Goal: Transaction & Acquisition: Purchase product/service

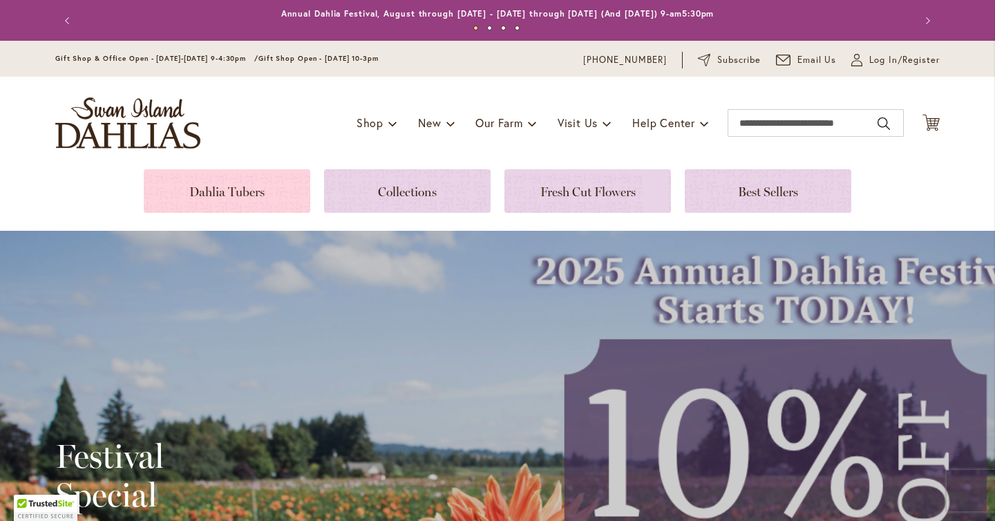
click at [213, 183] on link at bounding box center [227, 191] width 167 height 44
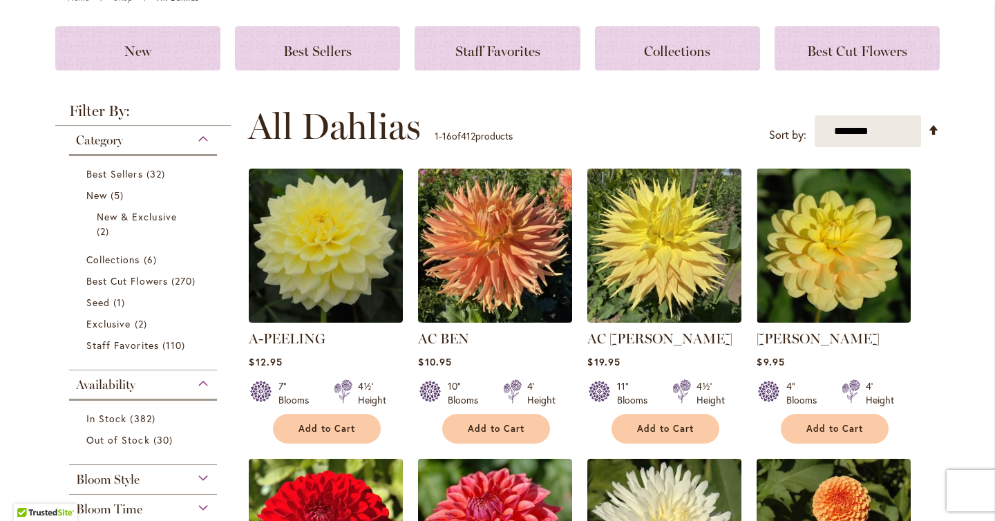
scroll to position [178, 0]
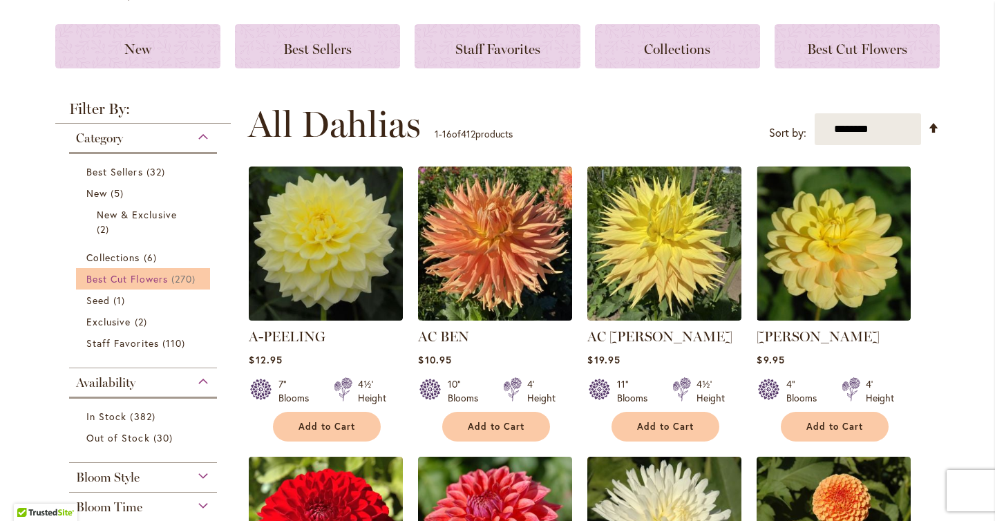
click at [144, 273] on span "Best Cut Flowers" at bounding box center [127, 278] width 82 height 13
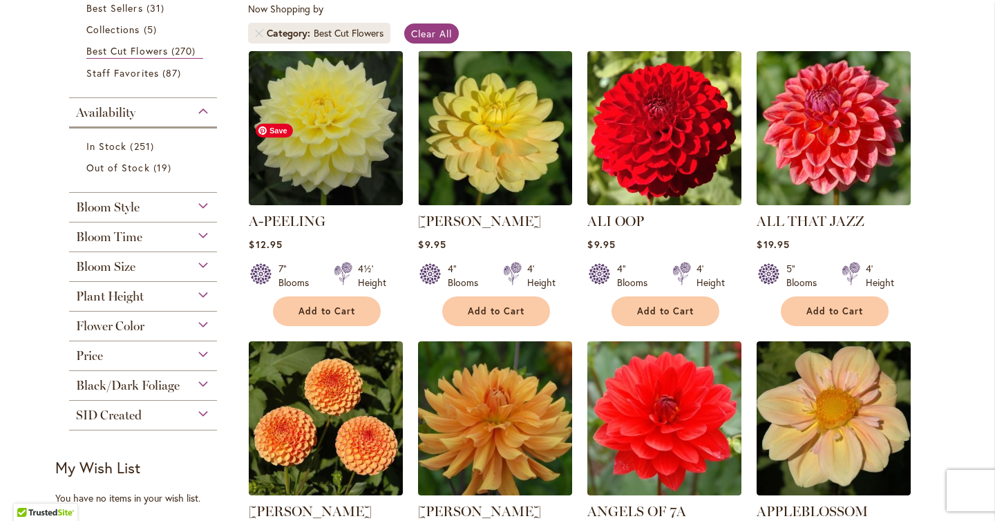
scroll to position [270, 0]
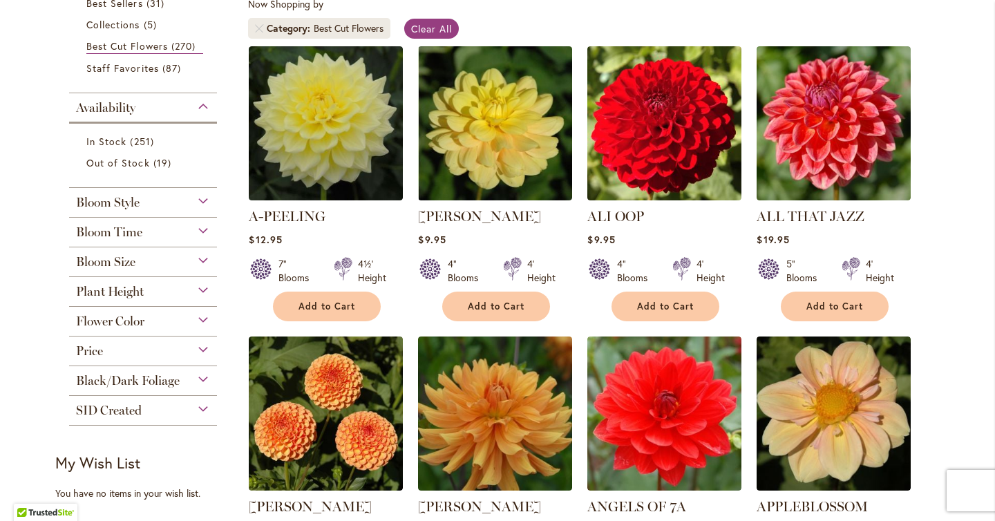
click at [208, 262] on div "Bloom Size" at bounding box center [143, 258] width 148 height 22
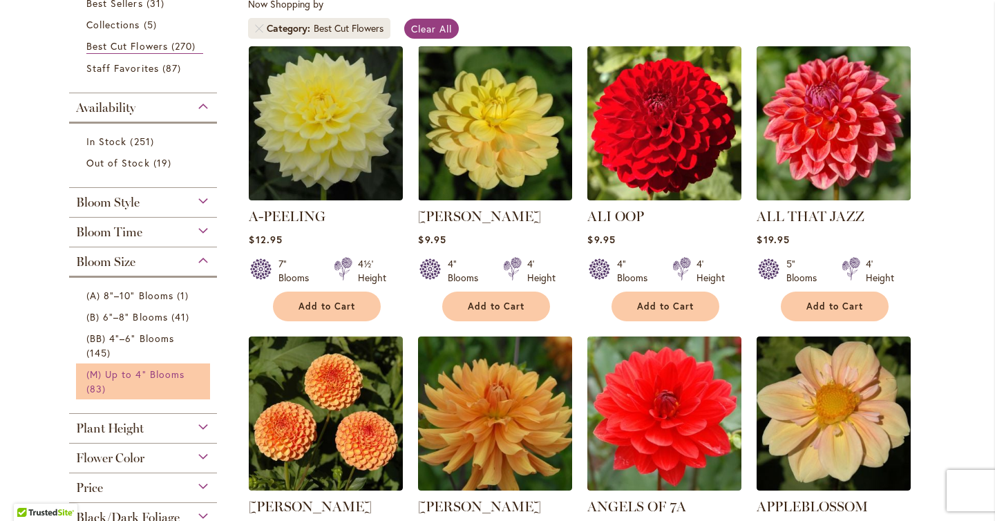
click at [172, 379] on link "(M) Up to 4" Blooms 83 items" at bounding box center [144, 381] width 117 height 29
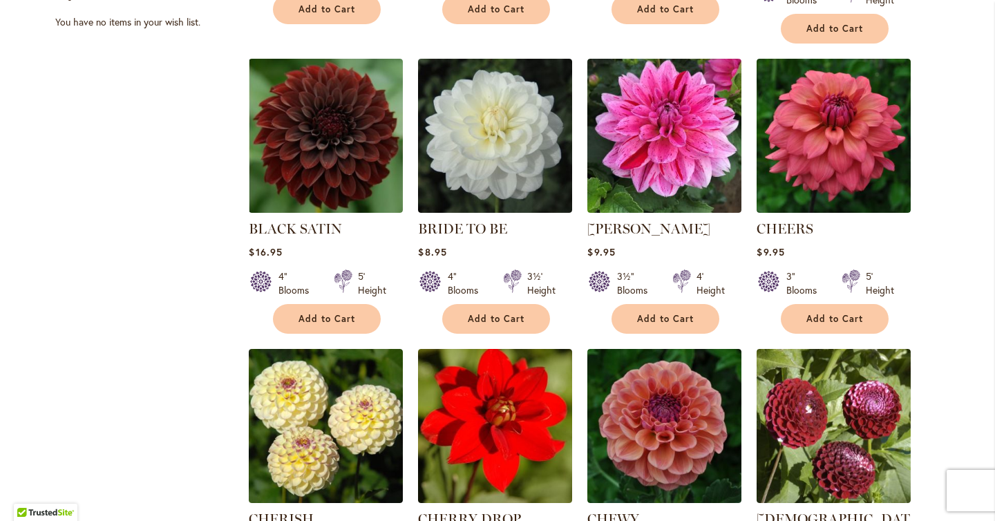
scroll to position [861, 0]
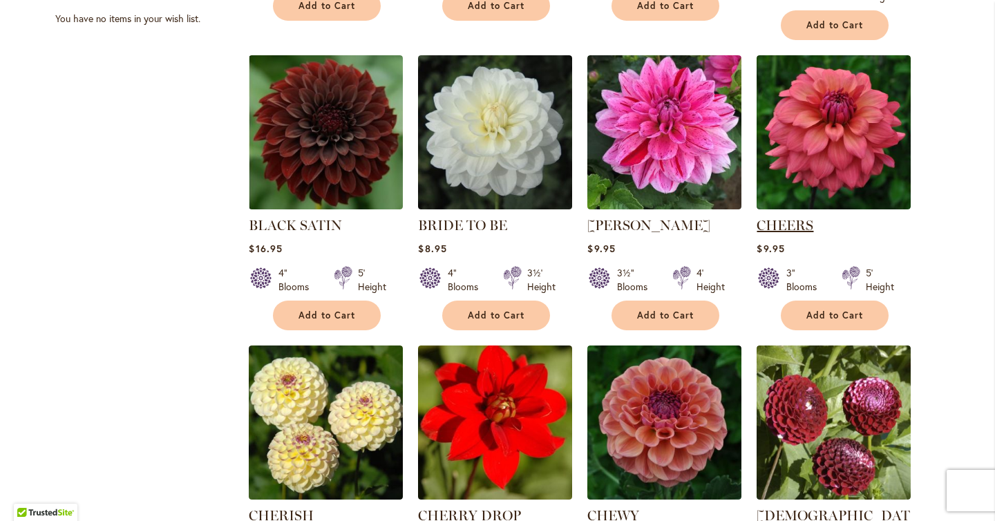
click at [789, 217] on link "CHEERS" at bounding box center [785, 225] width 57 height 17
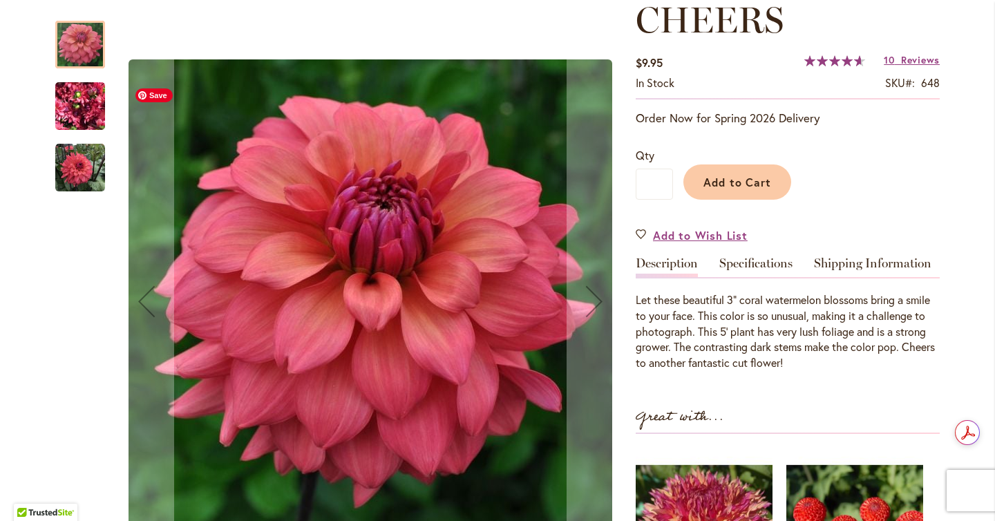
scroll to position [151, 0]
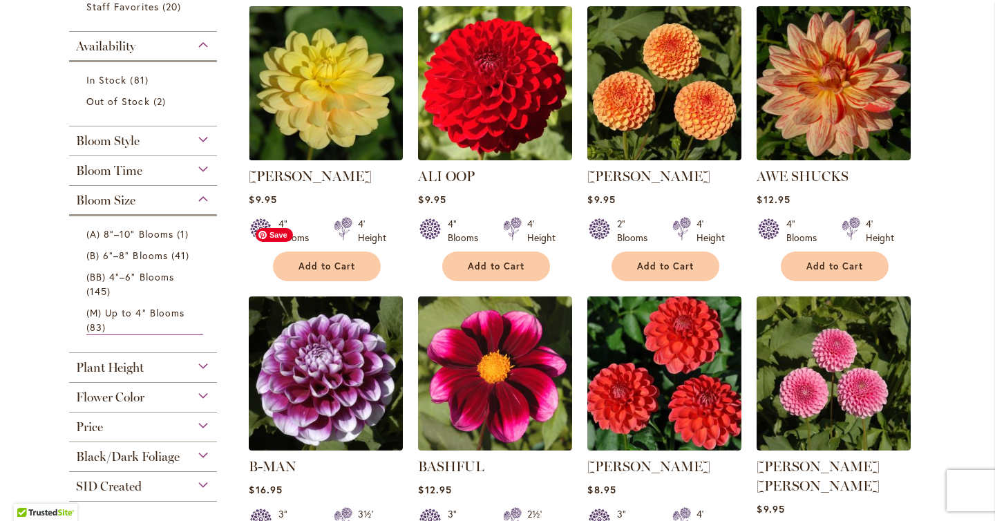
scroll to position [245, 0]
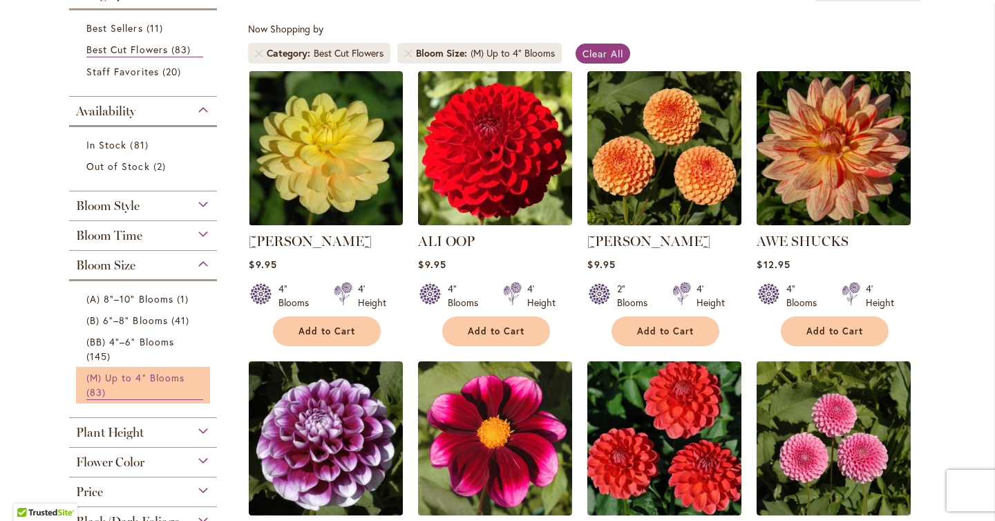
click at [167, 374] on span "(M) Up to 4" Blooms" at bounding box center [135, 377] width 98 height 13
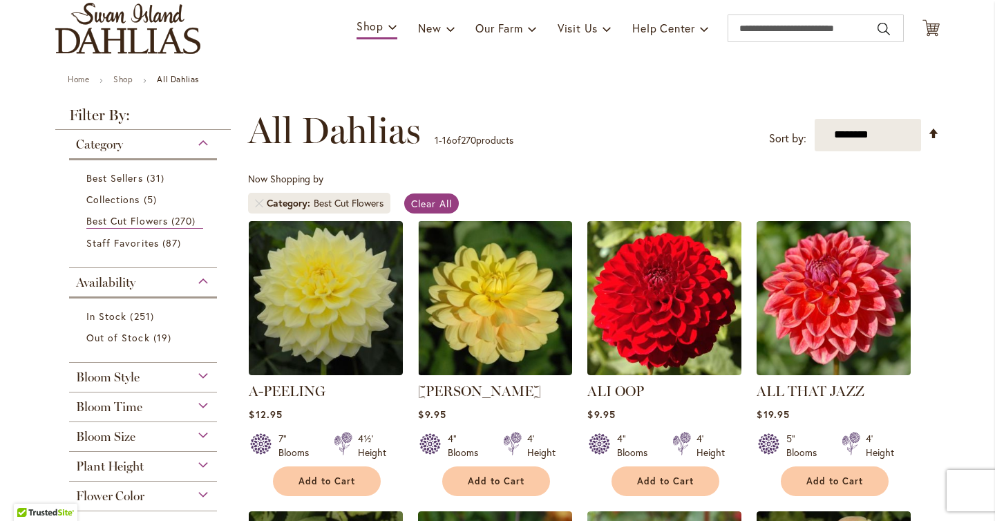
scroll to position [93, 0]
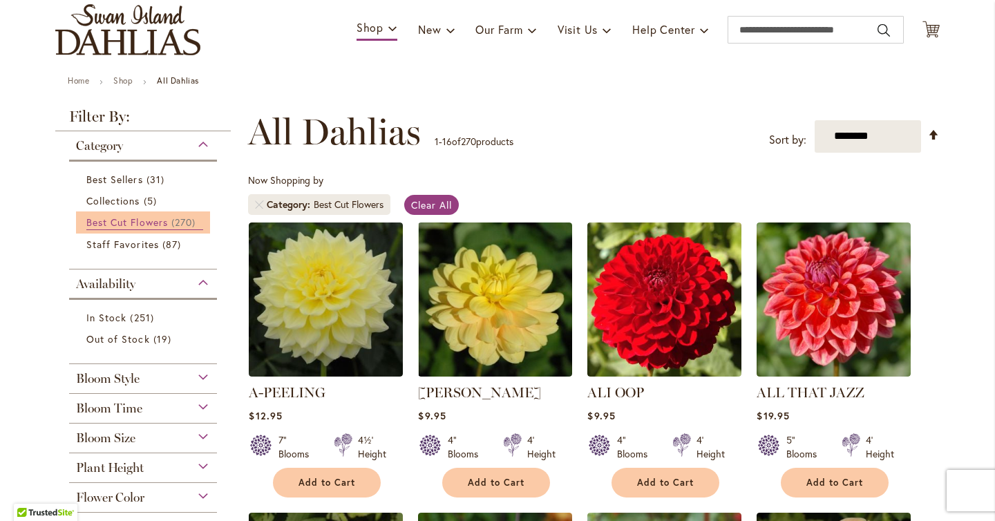
click at [147, 221] on span "Best Cut Flowers" at bounding box center [127, 222] width 82 height 13
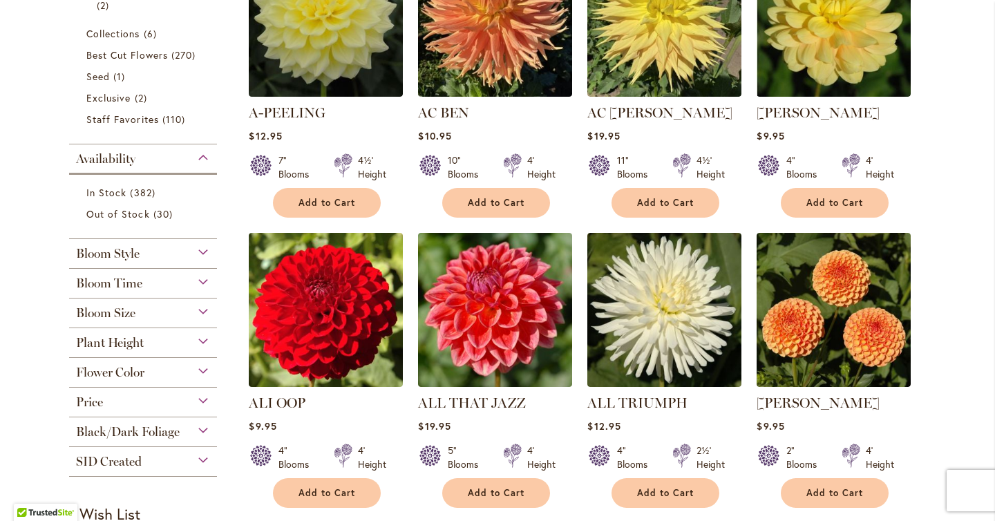
scroll to position [400, 0]
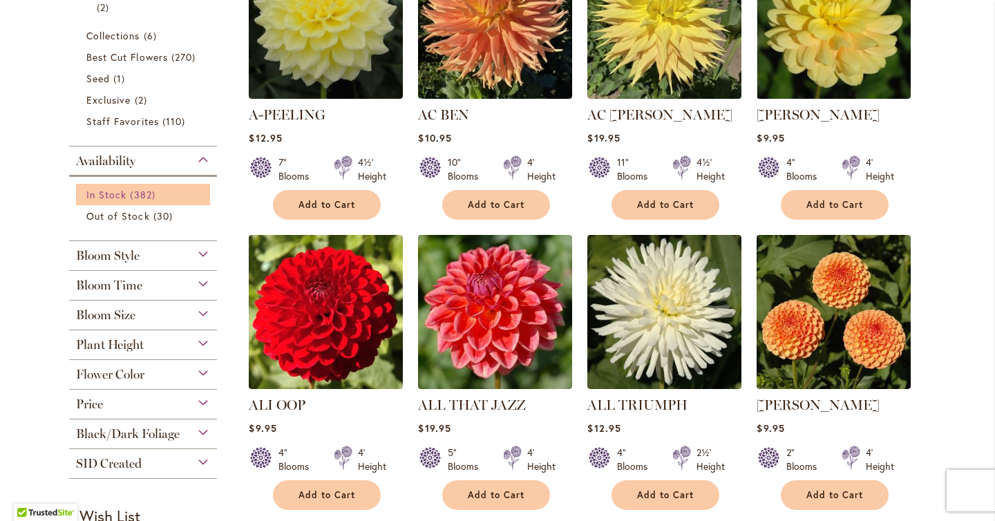
click at [132, 192] on span "382 items" at bounding box center [144, 194] width 28 height 15
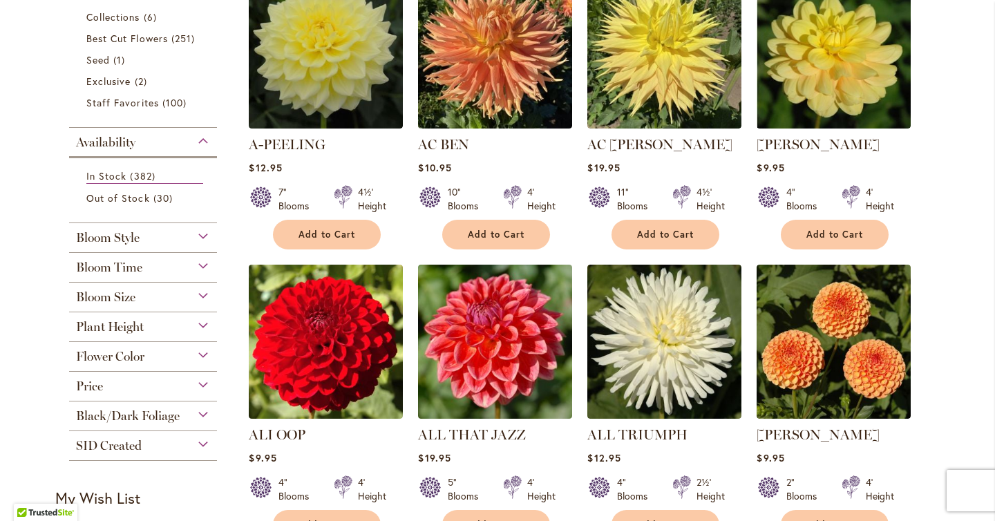
scroll to position [339, 0]
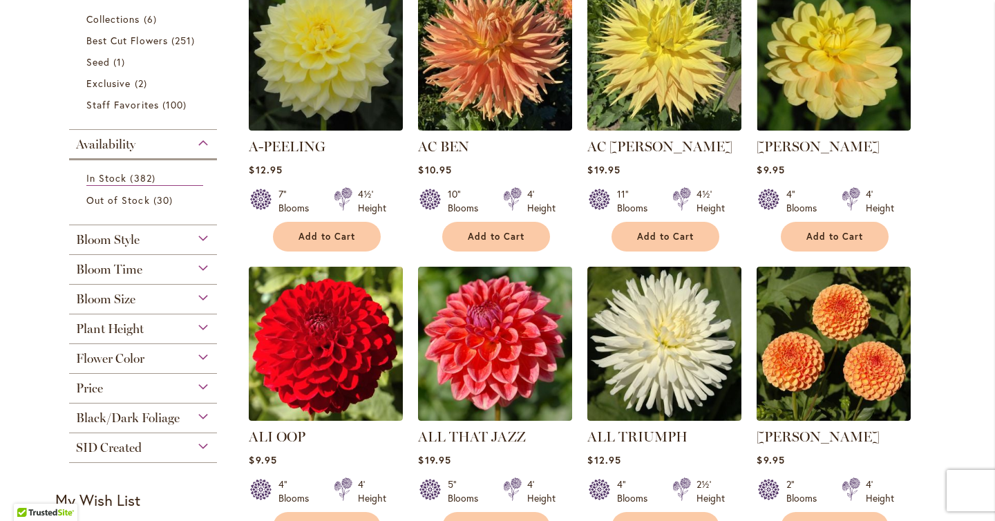
click at [151, 303] on div "Bloom Size" at bounding box center [143, 296] width 148 height 22
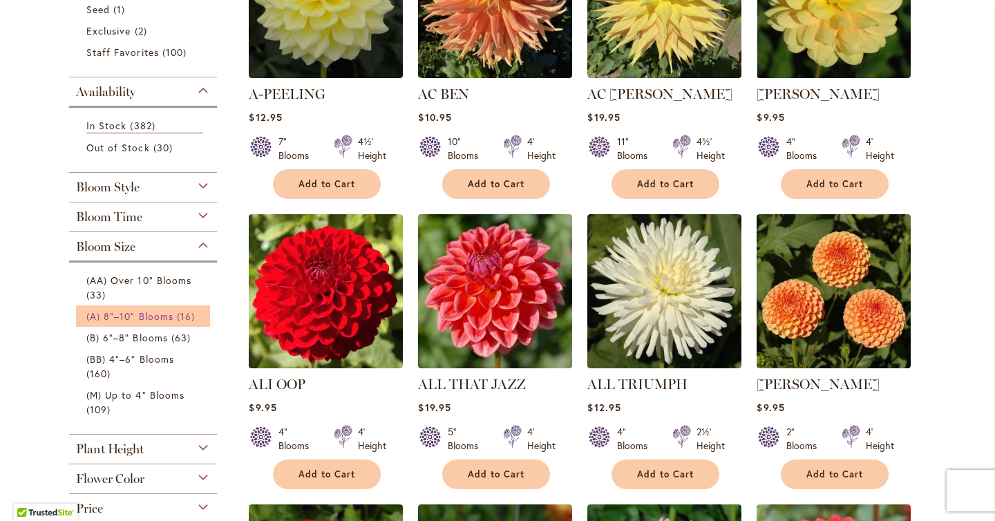
scroll to position [397, 0]
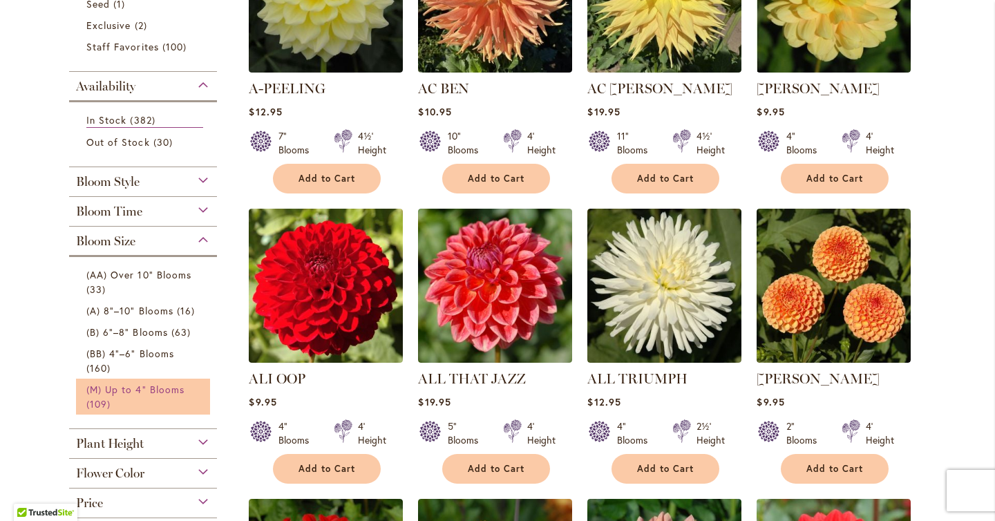
click at [144, 409] on link "(M) Up to 4" Blooms 109 items" at bounding box center [144, 396] width 117 height 29
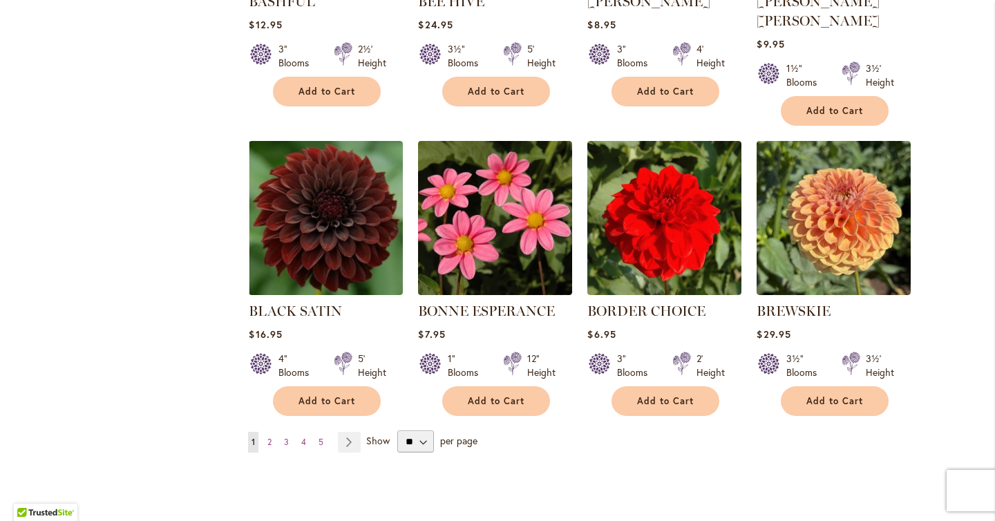
scroll to position [1085, 0]
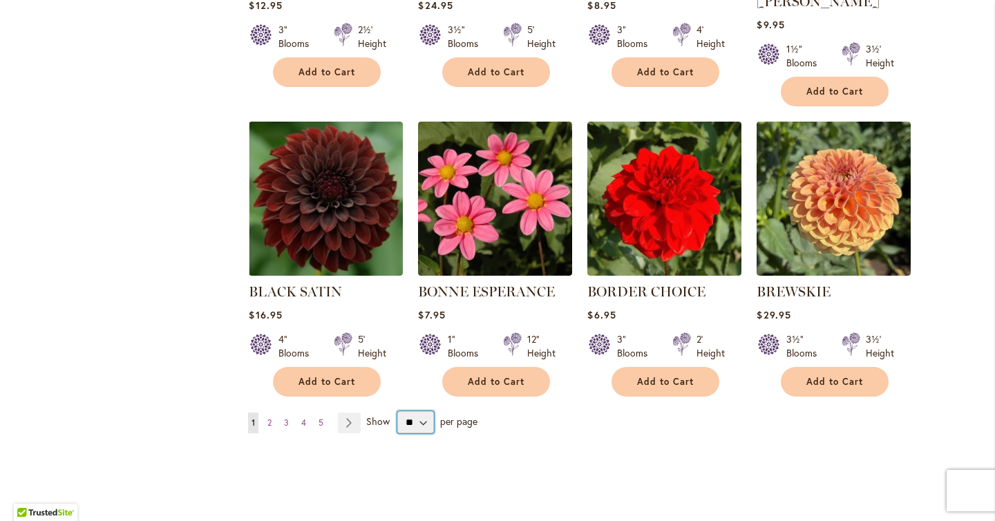
click at [424, 411] on select "** ** ** **" at bounding box center [415, 422] width 37 height 22
select select "**"
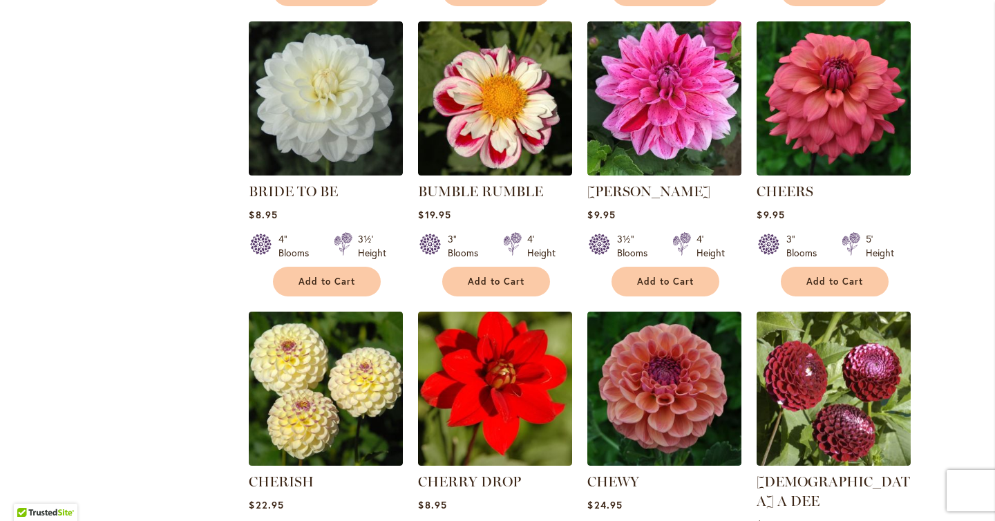
scroll to position [1479, 0]
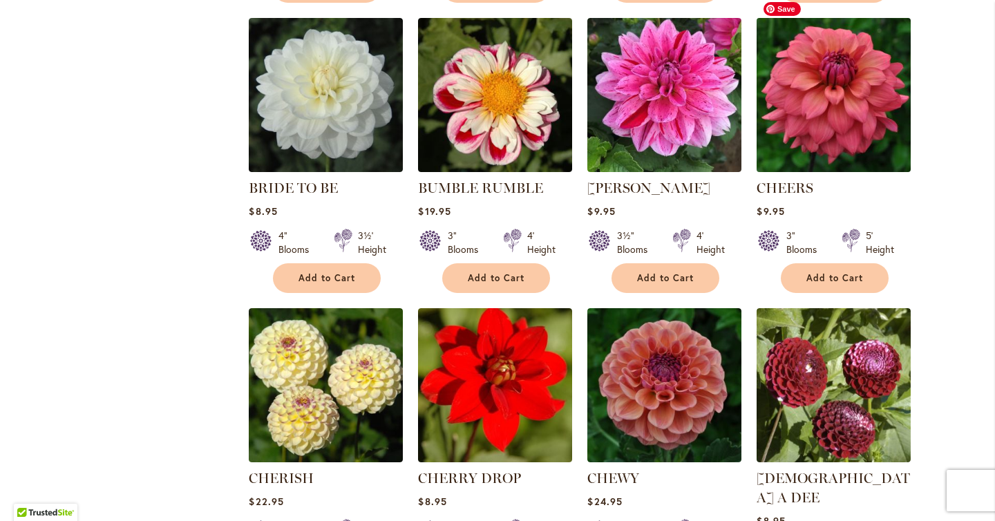
click at [851, 67] on img at bounding box center [835, 95] width 162 height 162
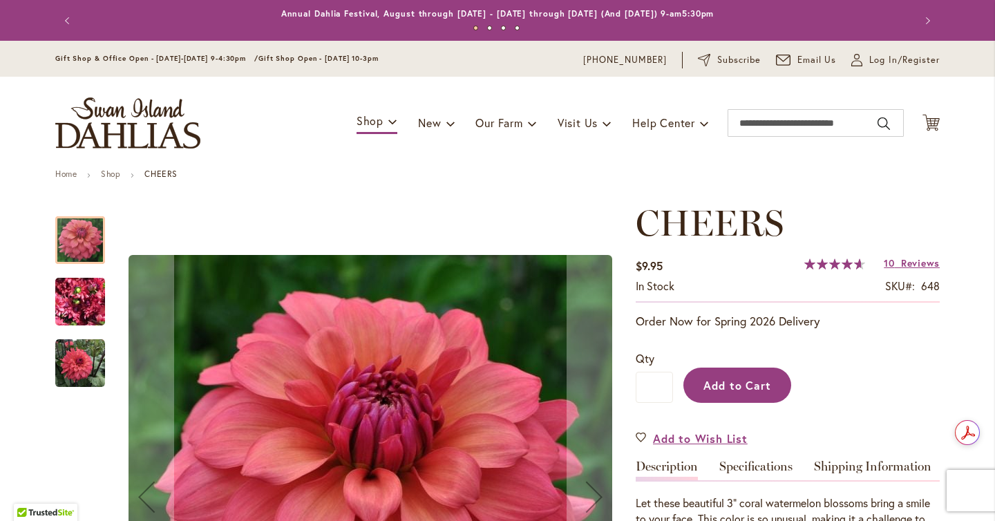
click at [751, 374] on button "Add to Cart" at bounding box center [738, 385] width 108 height 35
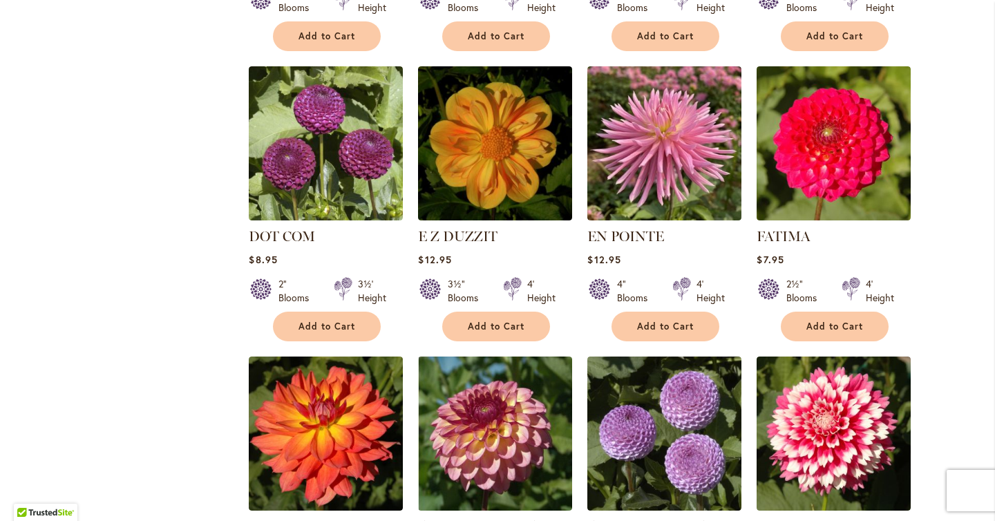
scroll to position [2346, 0]
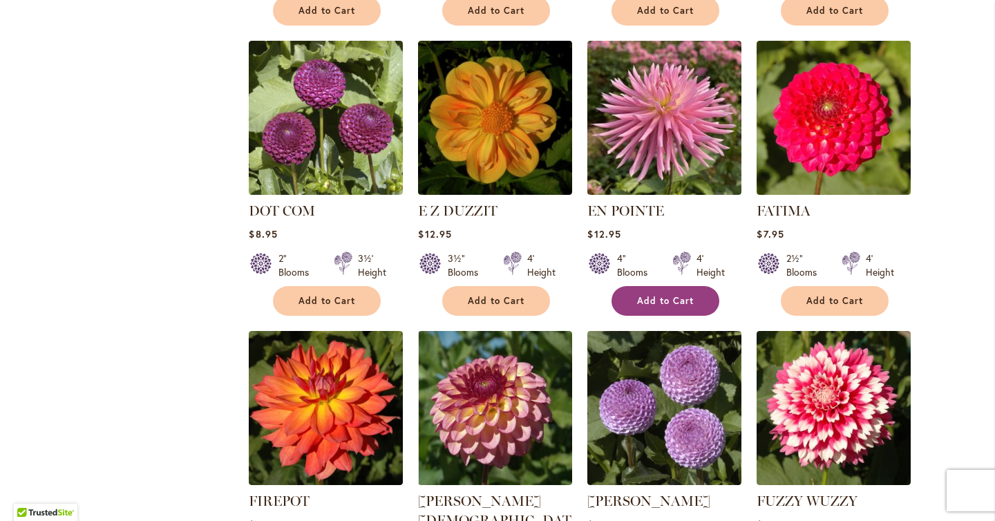
click at [655, 286] on button "Add to Cart" at bounding box center [666, 301] width 108 height 30
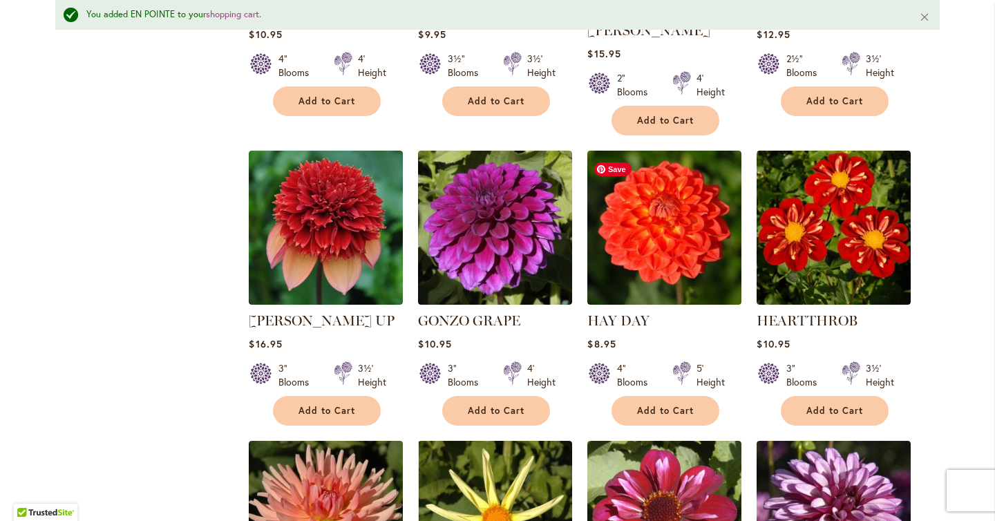
scroll to position [3206, 0]
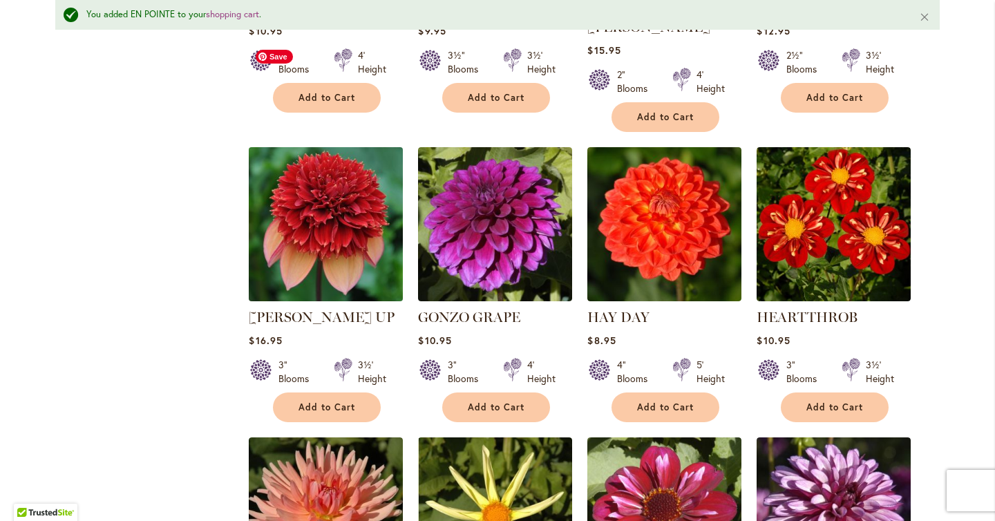
click at [333, 147] on img at bounding box center [326, 224] width 162 height 162
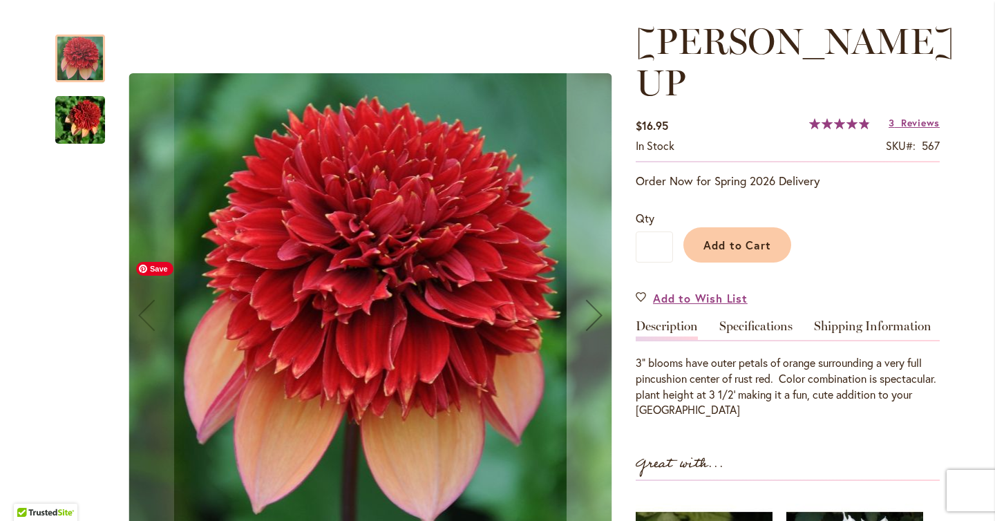
scroll to position [212, 0]
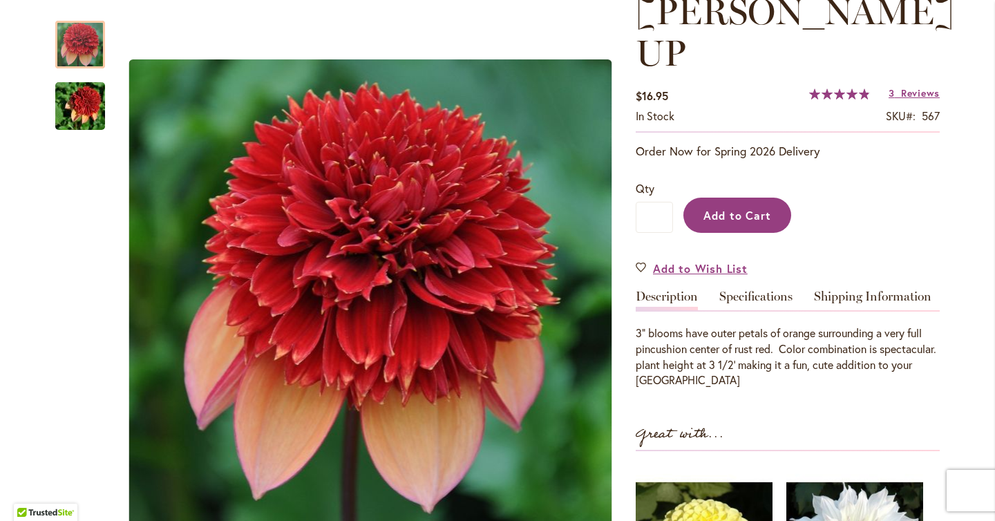
click at [711, 208] on span "Add to Cart" at bounding box center [738, 215] width 68 height 15
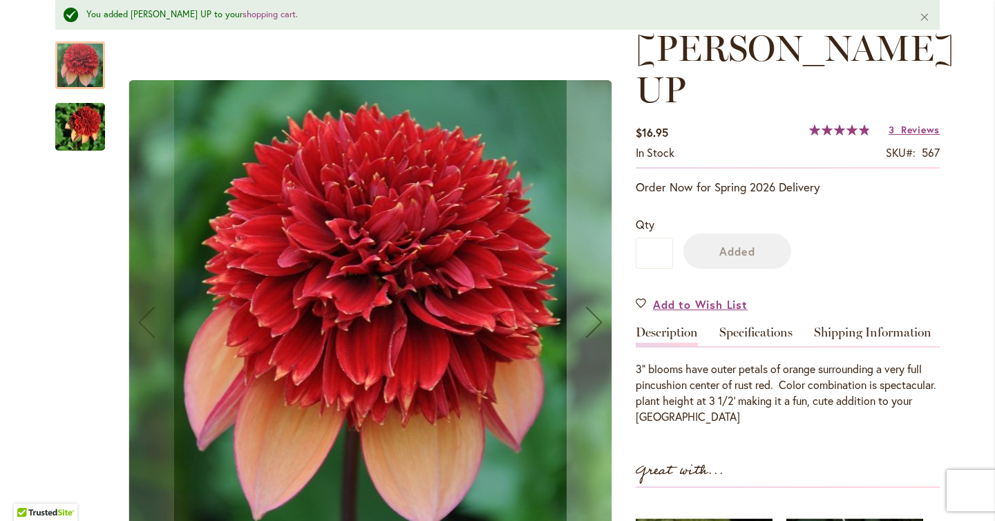
scroll to position [247, 0]
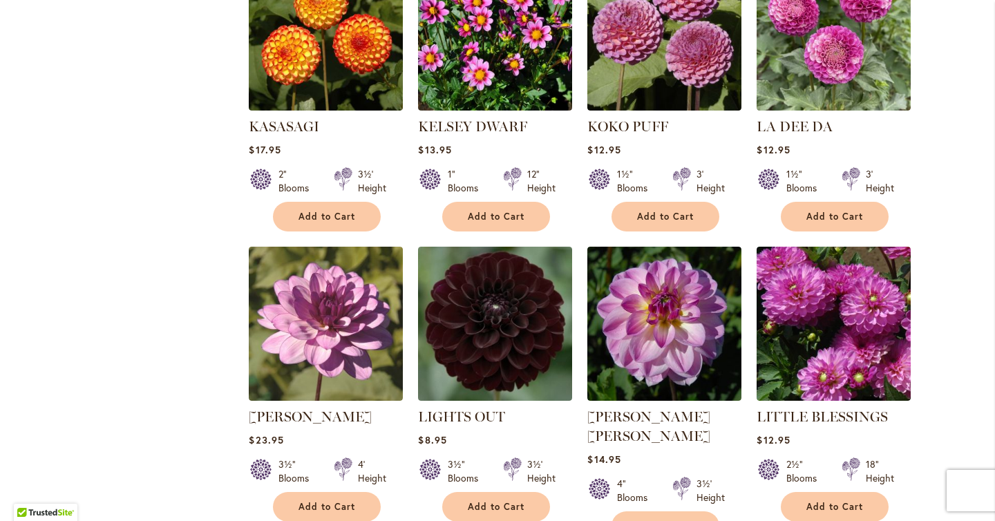
scroll to position [4592, 0]
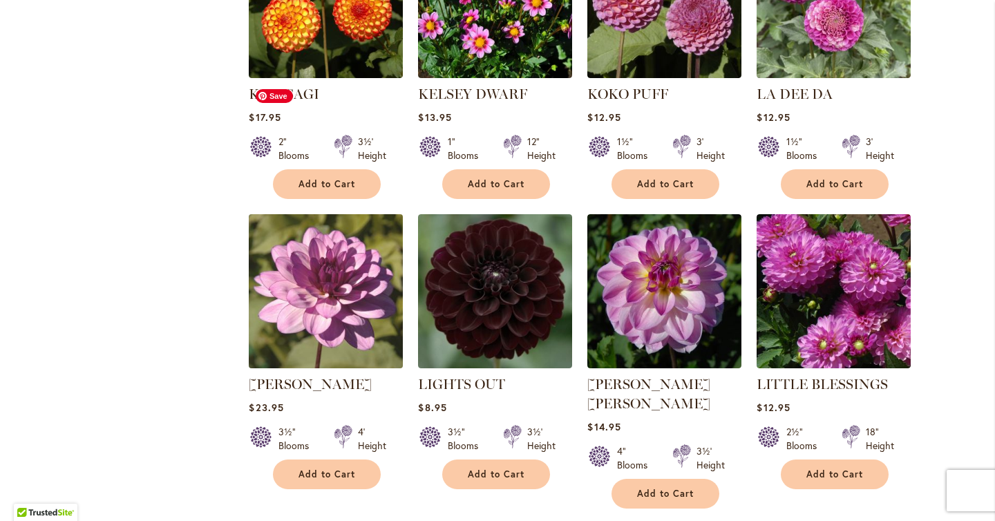
click at [307, 210] on img at bounding box center [326, 291] width 162 height 162
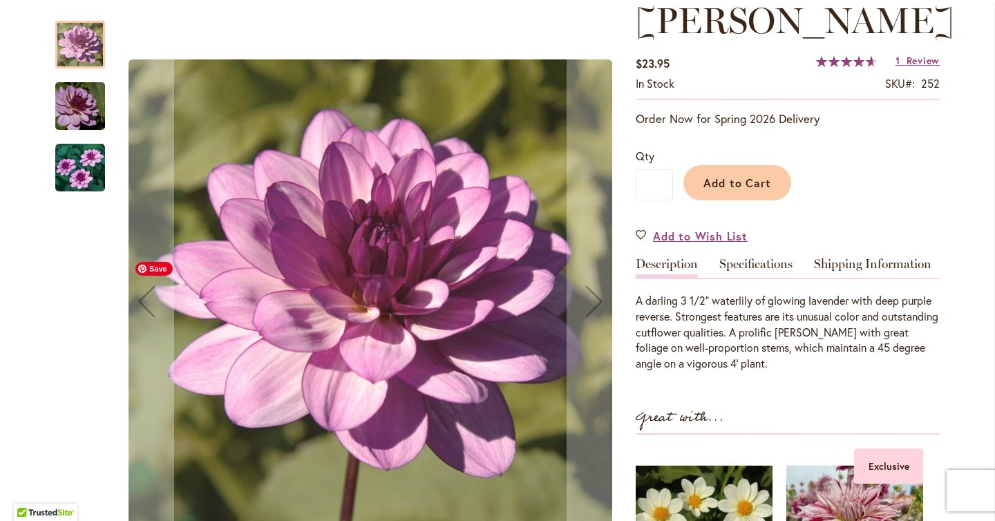
scroll to position [202, 0]
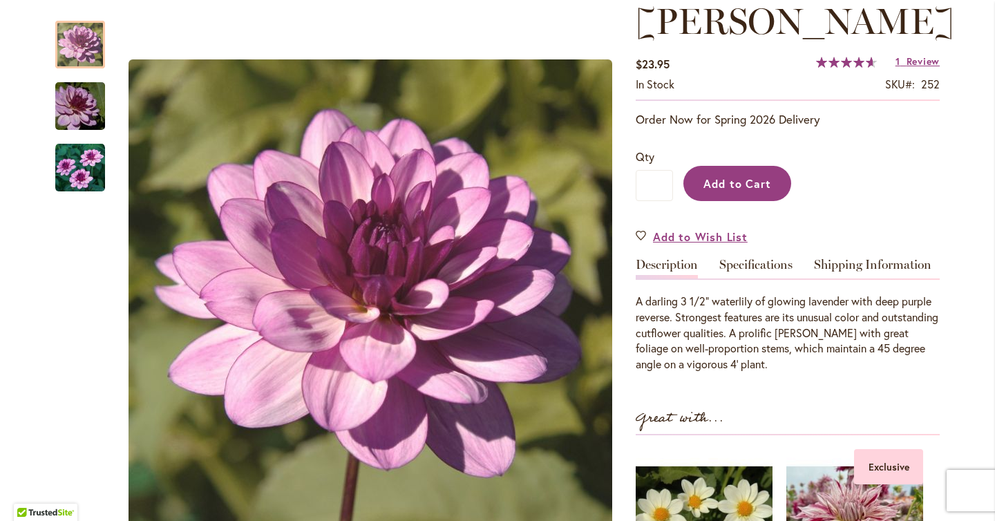
click at [743, 191] on span "Add to Cart" at bounding box center [738, 183] width 68 height 15
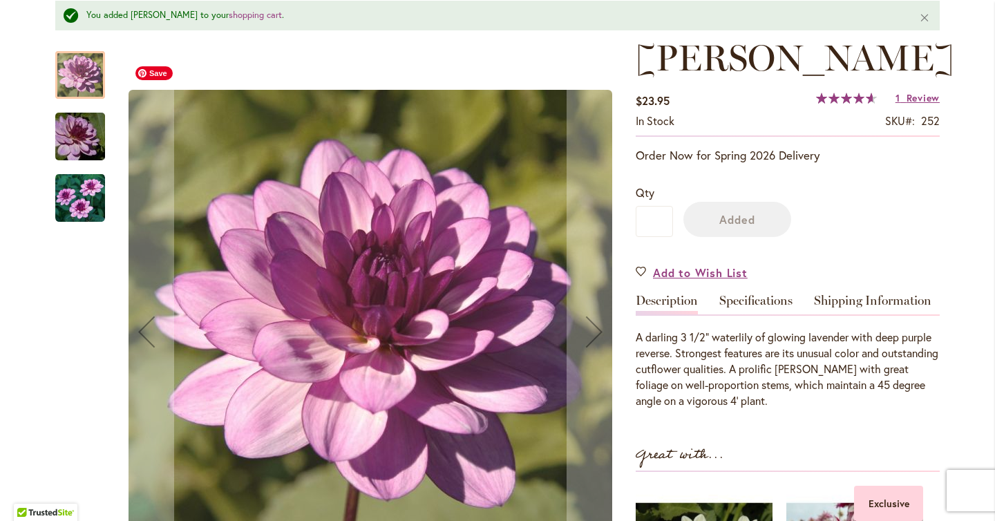
scroll to position [238, 0]
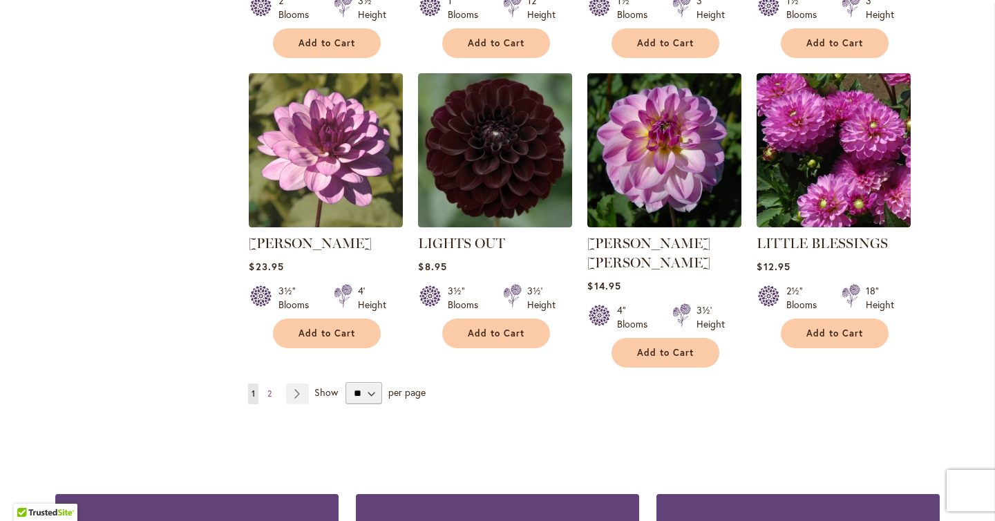
scroll to position [4697, 0]
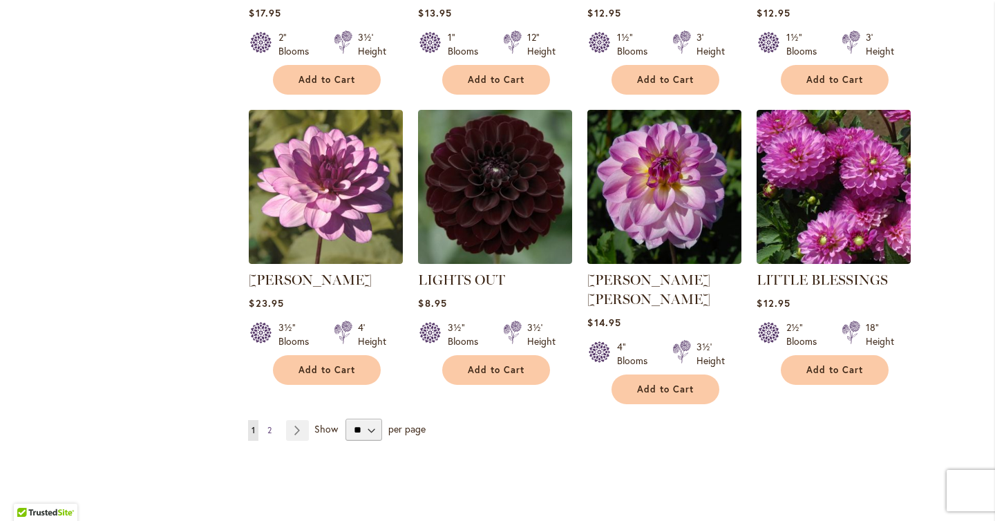
click at [272, 420] on link "Page 2" at bounding box center [269, 430] width 11 height 21
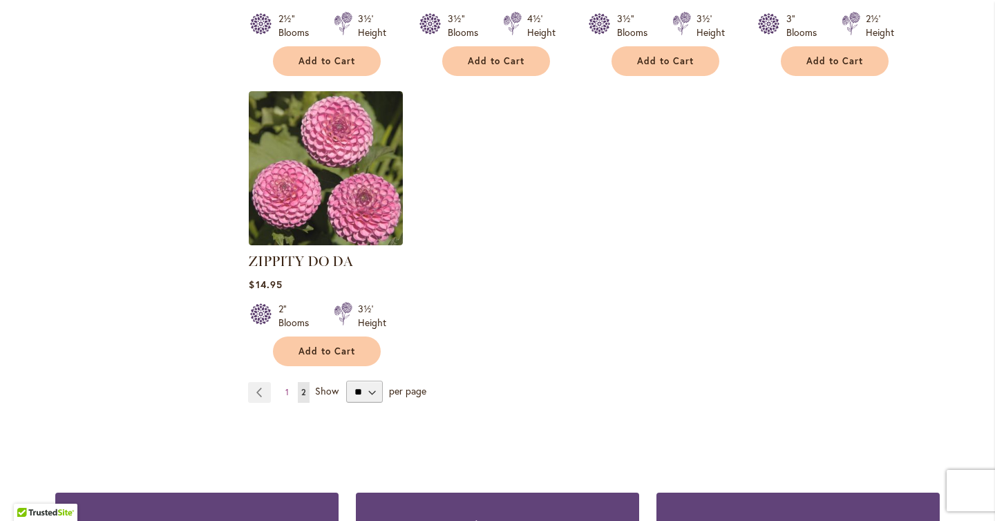
scroll to position [3472, 0]
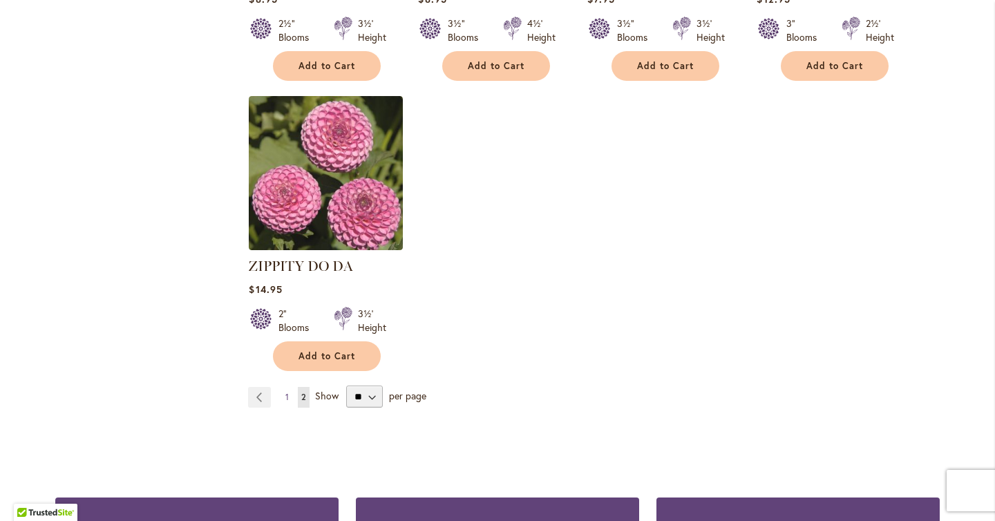
click at [287, 392] on span "1" at bounding box center [287, 397] width 3 height 10
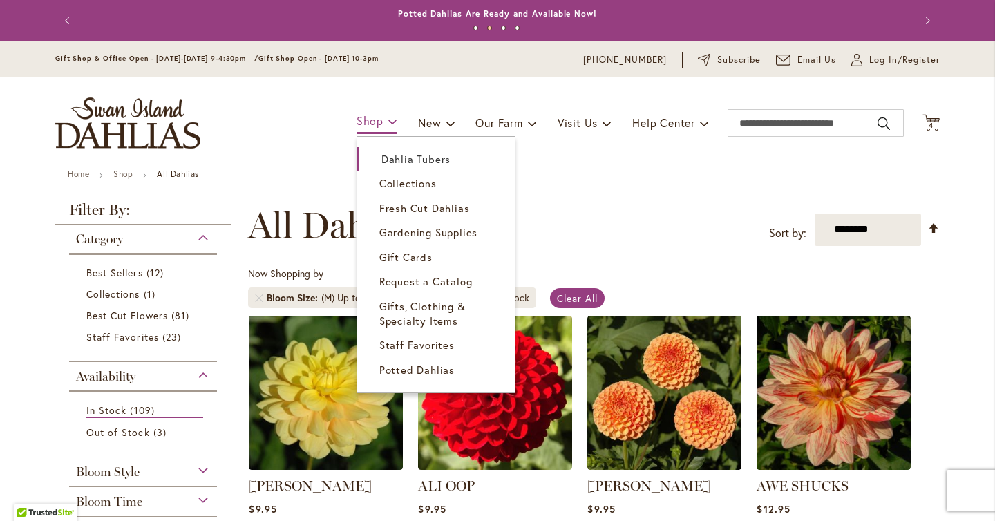
click at [359, 118] on span "Shop" at bounding box center [370, 120] width 27 height 15
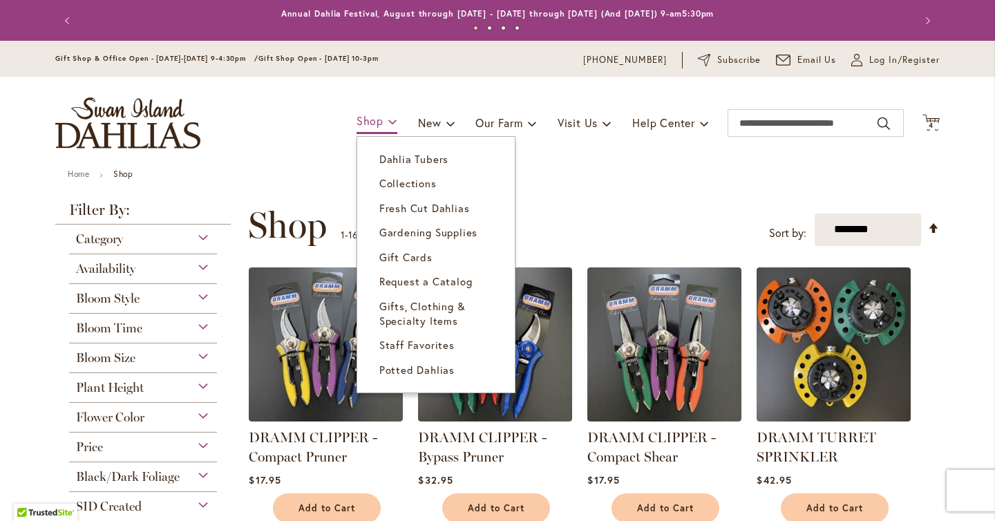
click at [371, 128] on link "Shop" at bounding box center [377, 122] width 41 height 24
click at [389, 156] on span "Dahlia Tubers" at bounding box center [414, 159] width 69 height 14
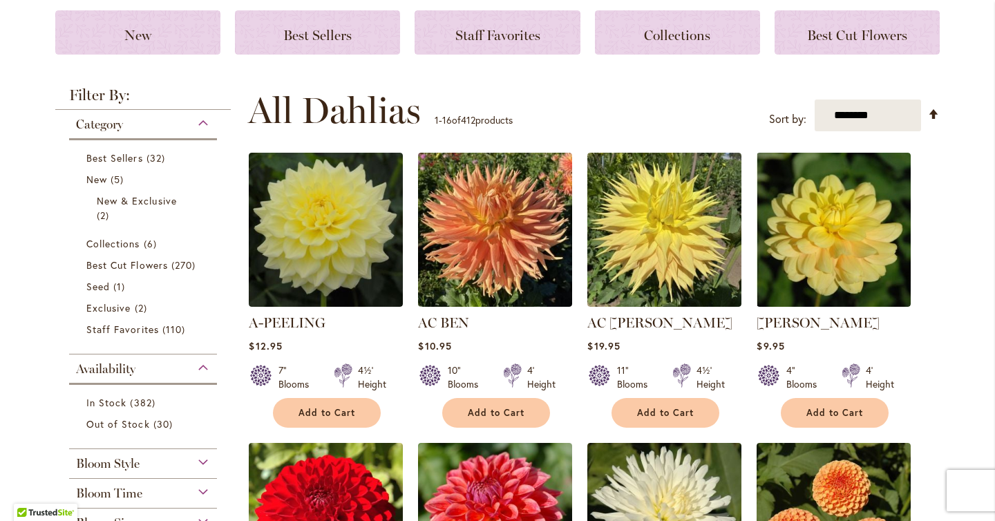
scroll to position [355, 0]
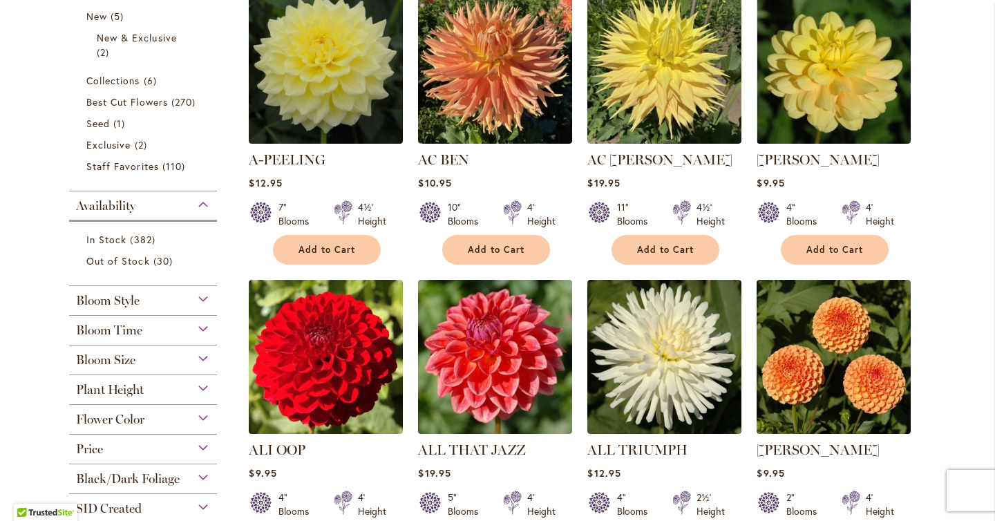
click at [198, 293] on div "Bloom Style" at bounding box center [143, 297] width 148 height 22
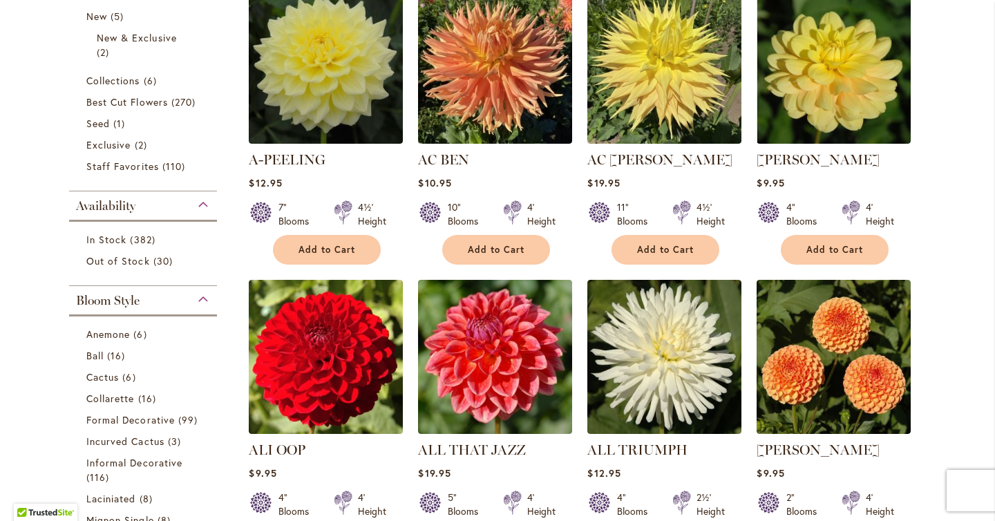
scroll to position [641, 0]
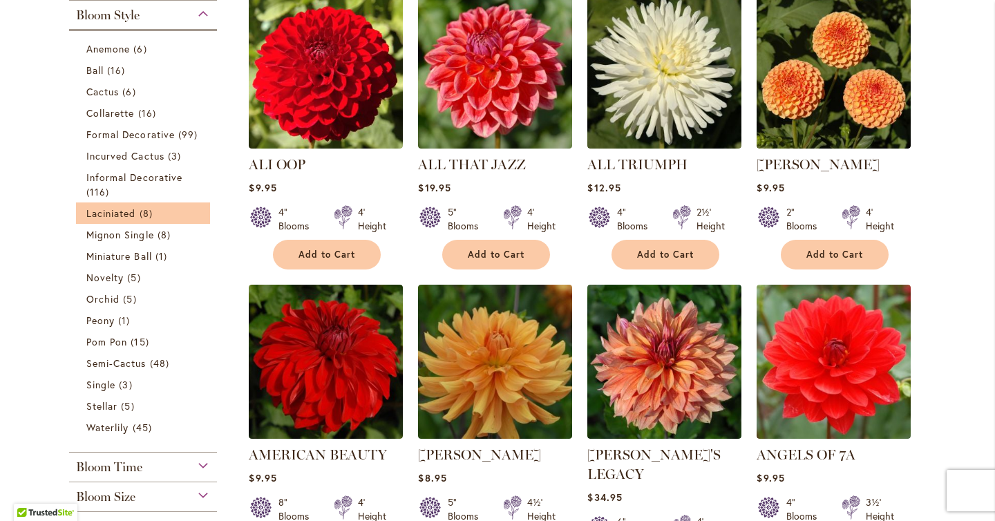
click at [206, 212] on li "Laciniated 8 items" at bounding box center [143, 213] width 134 height 21
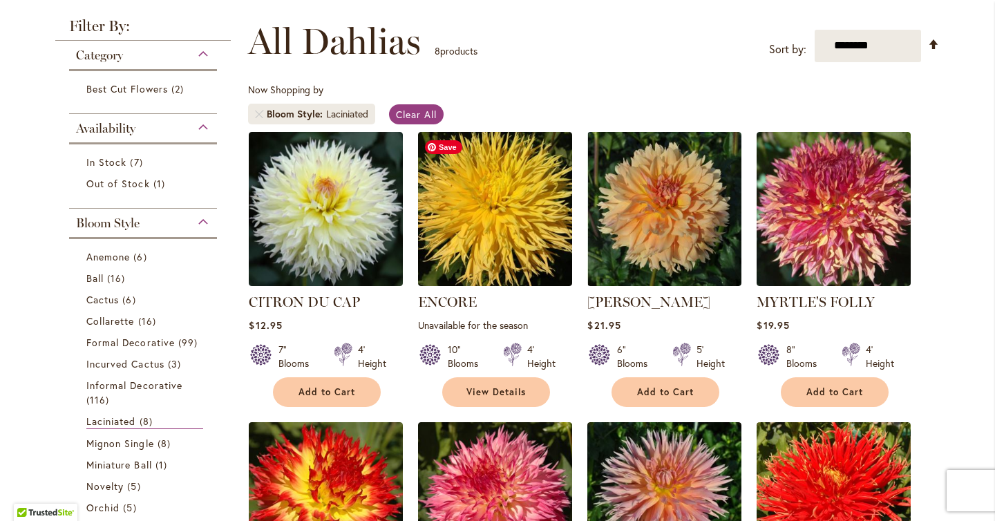
scroll to position [183, 0]
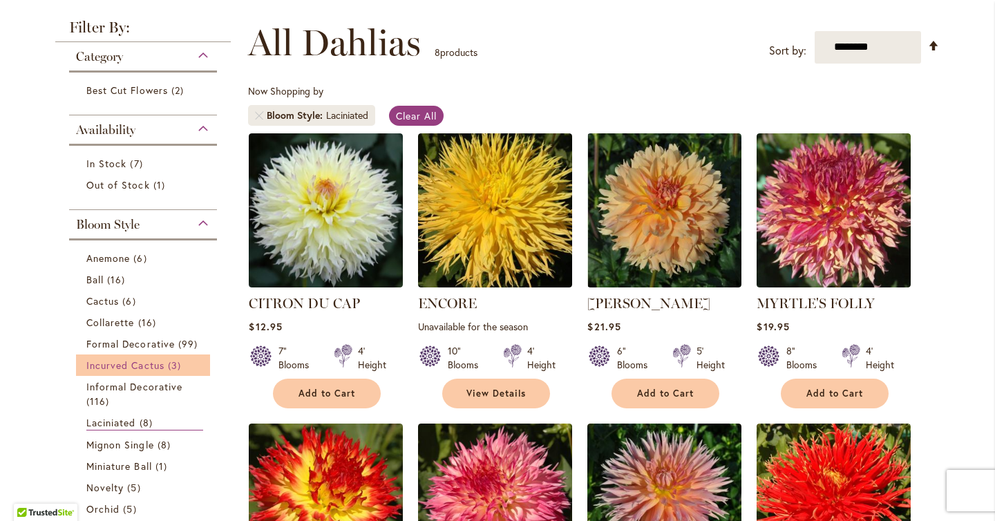
click at [165, 368] on link "Incurved Cactus 3 items" at bounding box center [144, 365] width 117 height 15
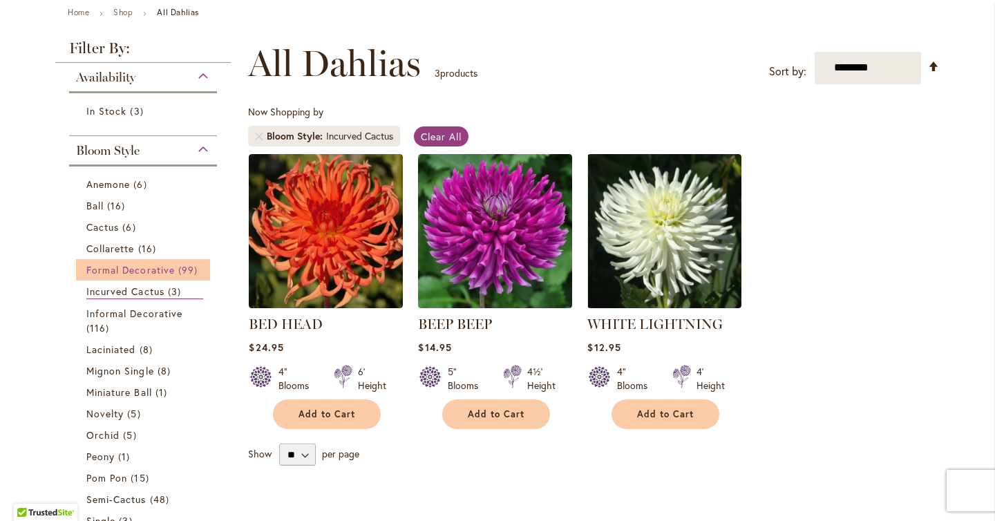
scroll to position [173, 0]
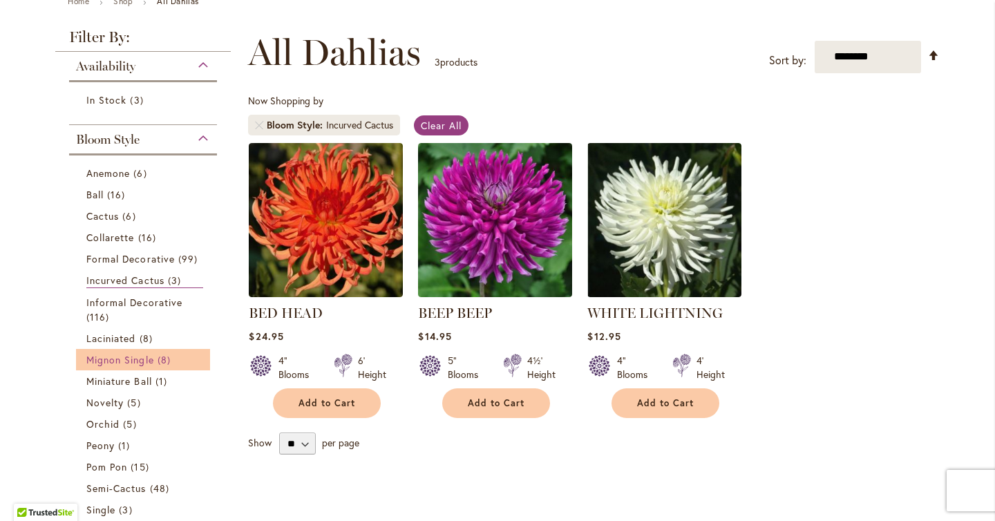
click at [149, 364] on link "Mignon Single 8 items" at bounding box center [144, 360] width 117 height 15
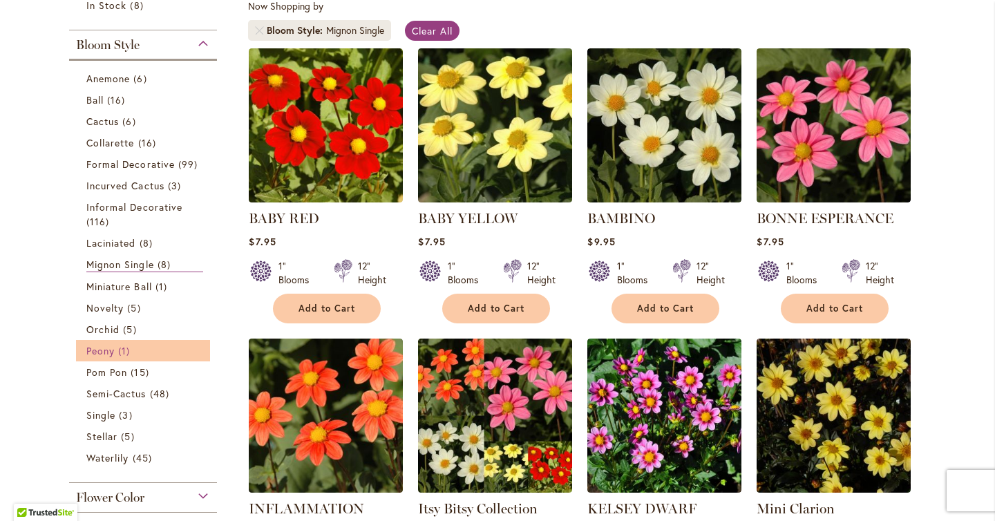
scroll to position [268, 0]
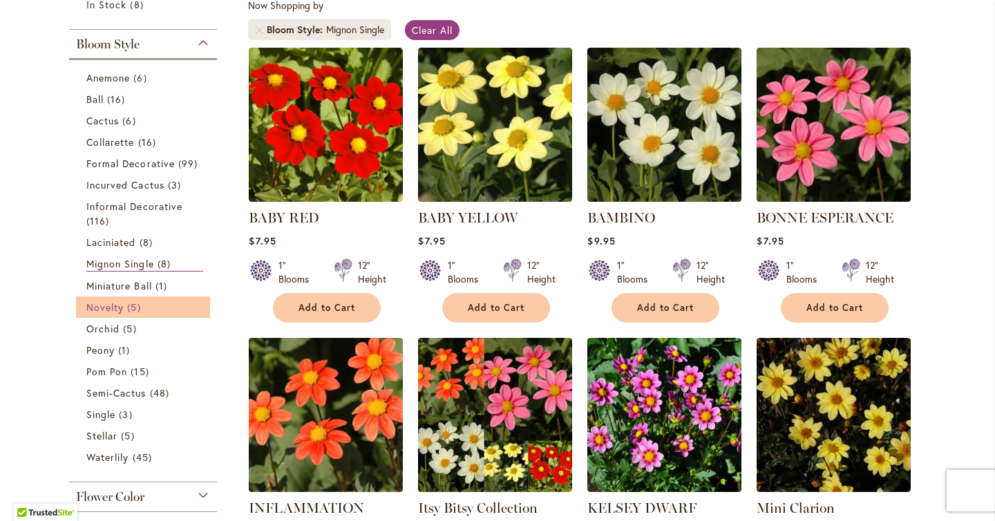
click at [115, 308] on span "Novelty" at bounding box center [104, 307] width 37 height 13
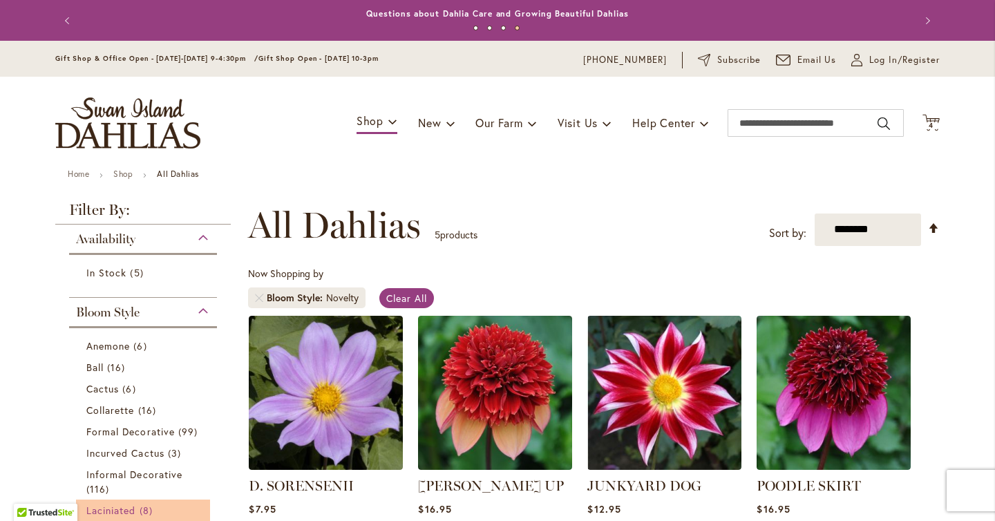
click at [104, 511] on span "Laciniated" at bounding box center [111, 510] width 50 height 13
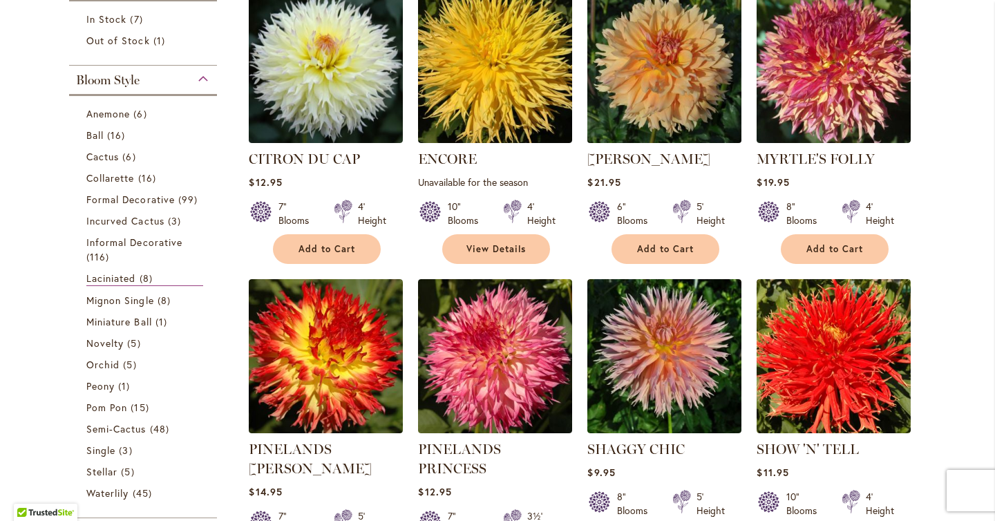
scroll to position [294, 0]
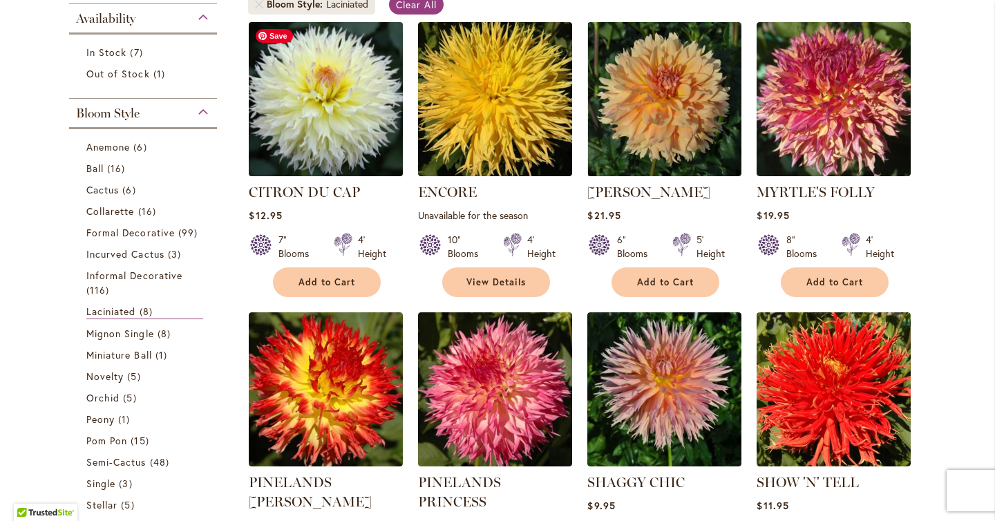
click at [342, 100] on img at bounding box center [326, 99] width 162 height 162
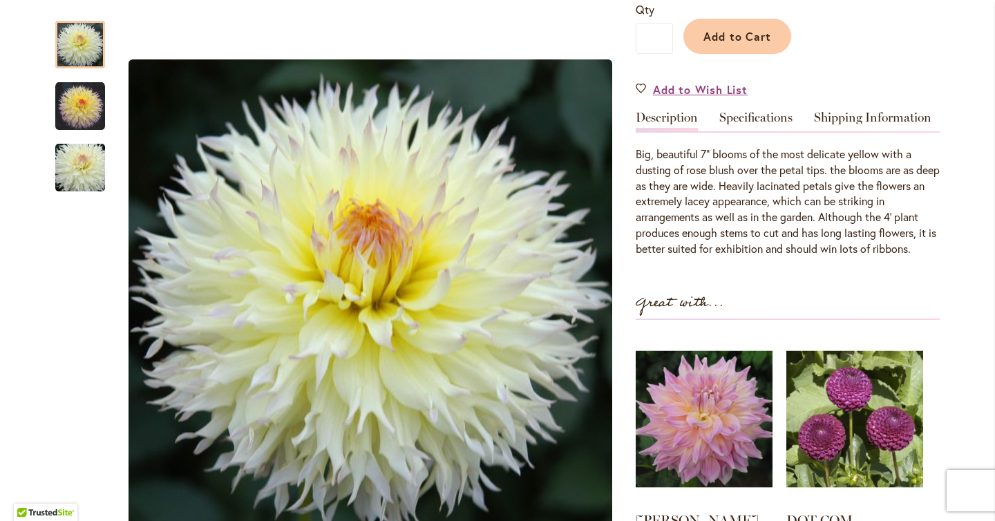
scroll to position [282, 0]
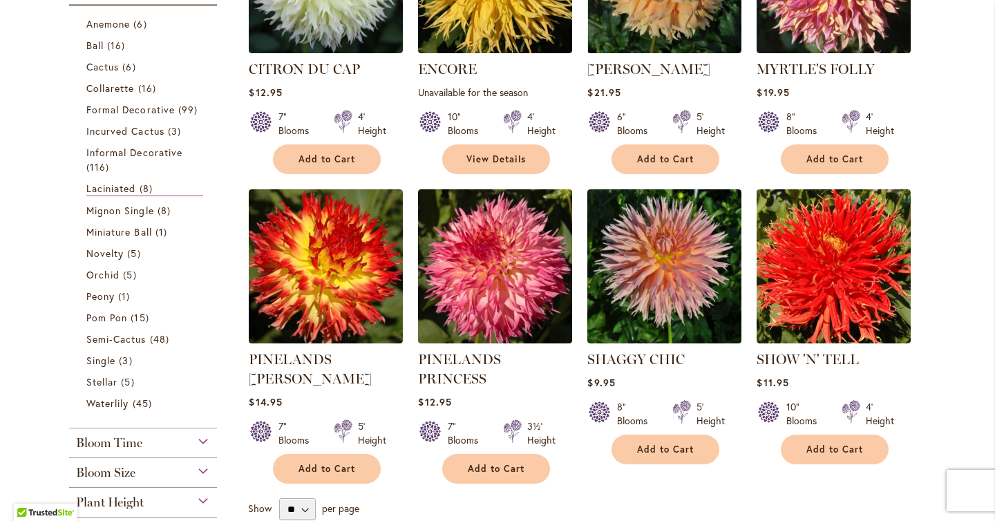
scroll to position [419, 0]
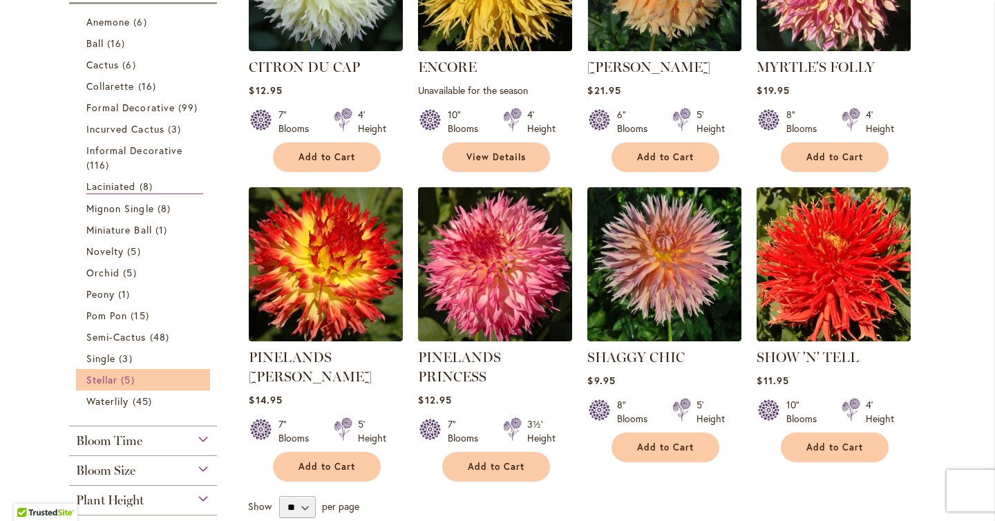
click at [106, 376] on span "Stellar" at bounding box center [101, 379] width 31 height 13
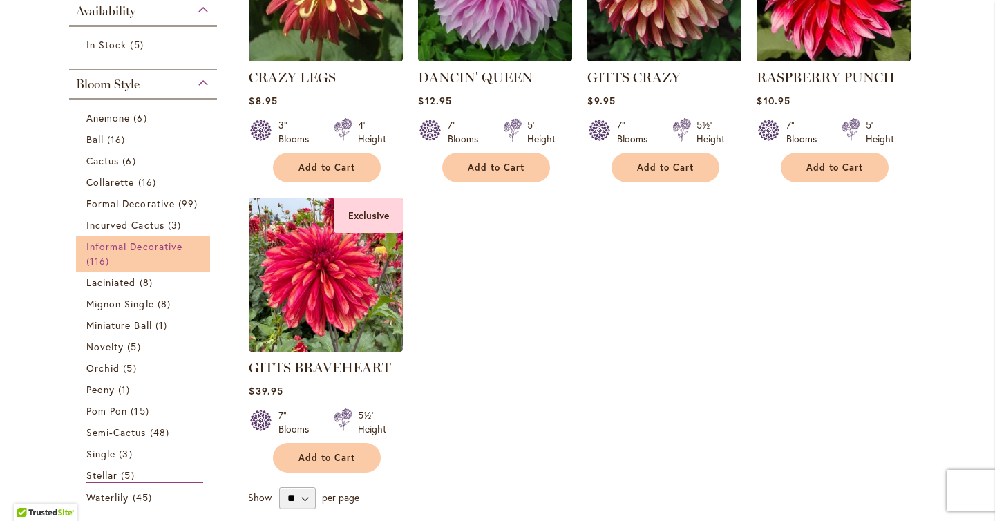
scroll to position [411, 0]
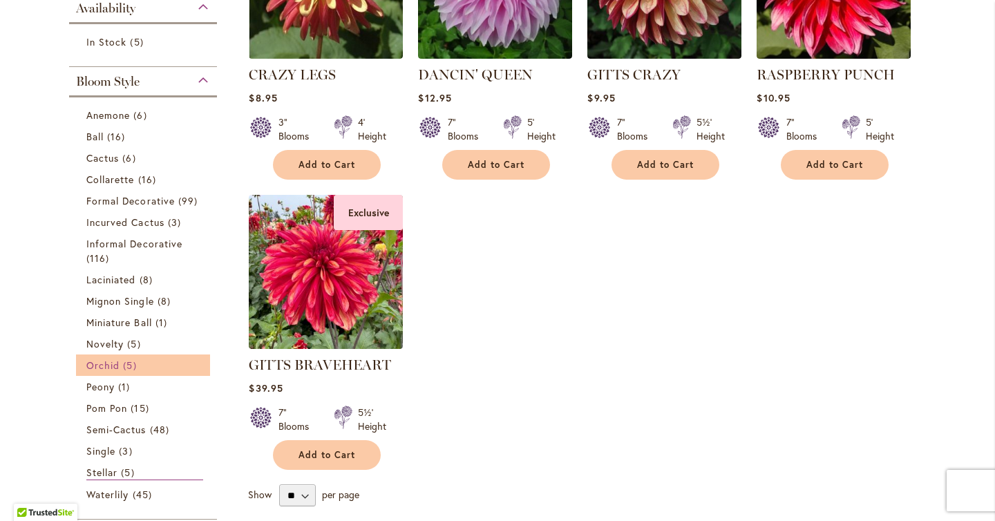
click at [110, 365] on span "Orchid" at bounding box center [102, 365] width 33 height 13
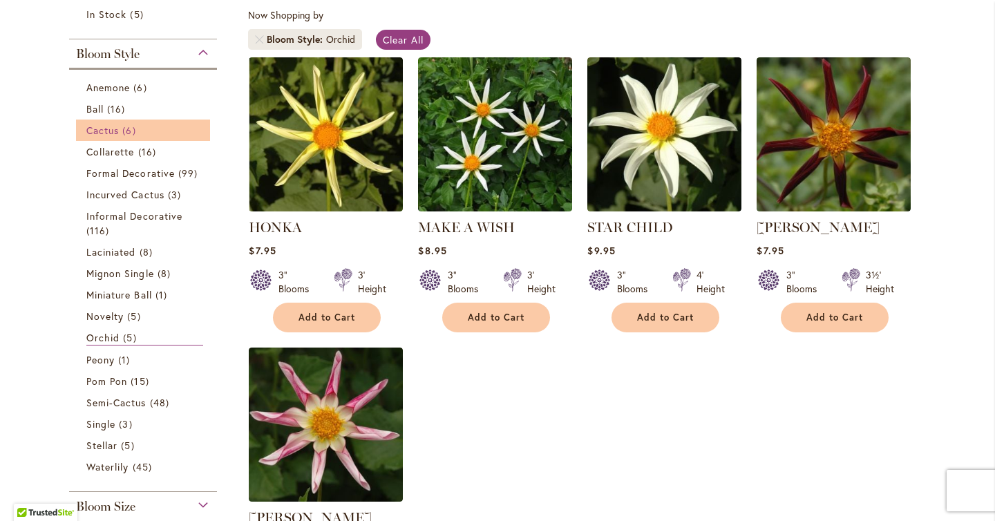
scroll to position [279, 0]
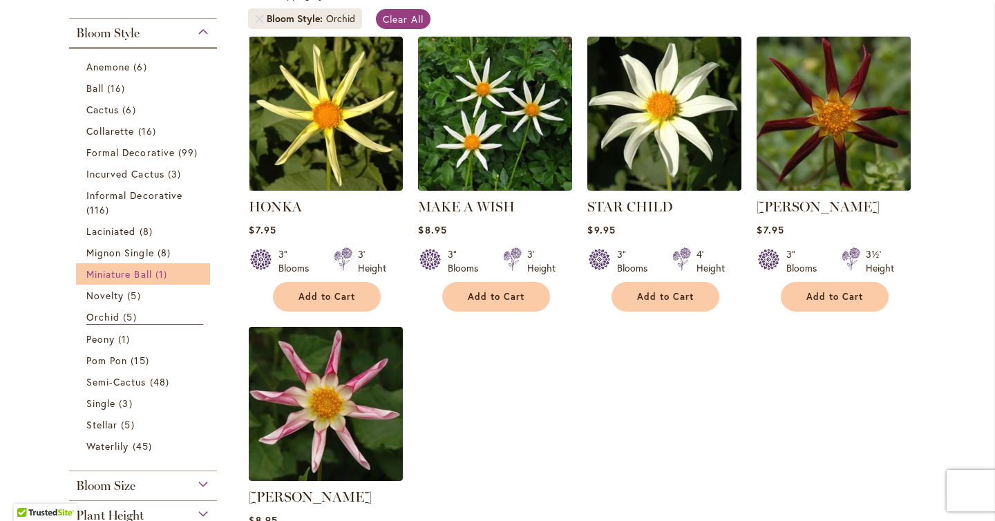
click at [129, 274] on span "Miniature Ball" at bounding box center [119, 274] width 66 height 13
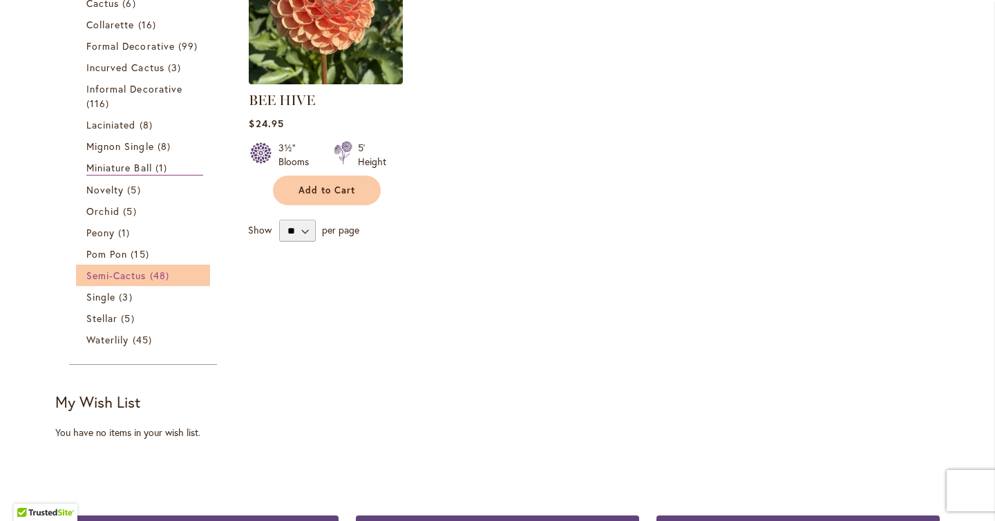
scroll to position [386, 0]
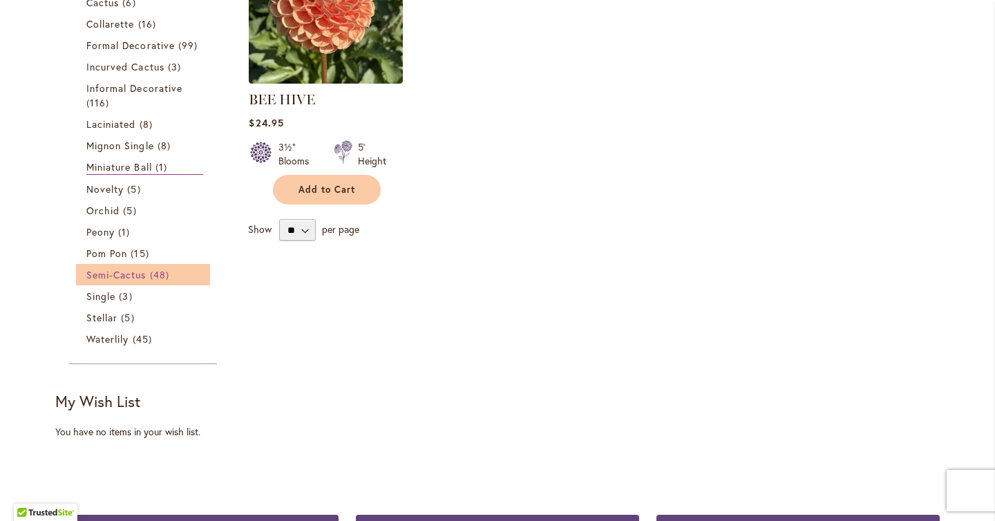
click at [115, 273] on span "Semi-Cactus" at bounding box center [116, 274] width 60 height 13
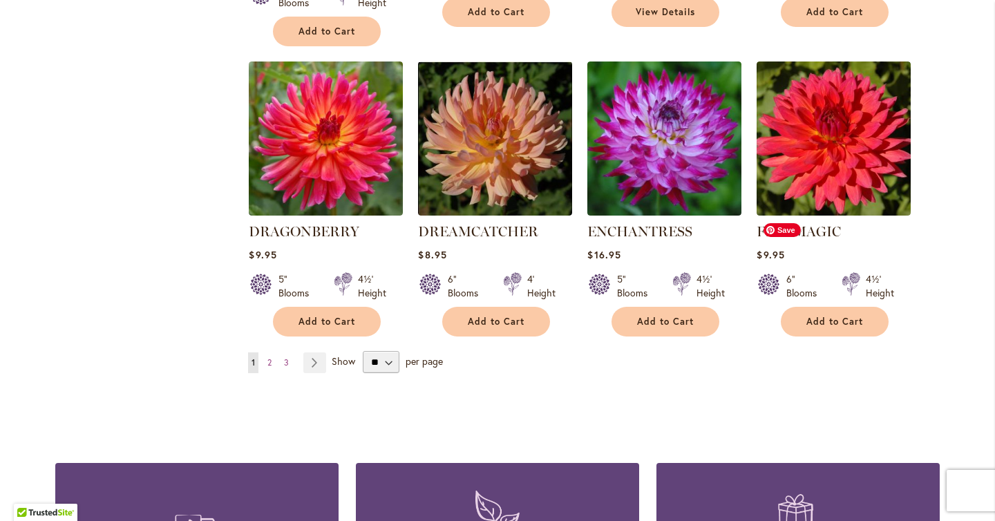
scroll to position [1160, 0]
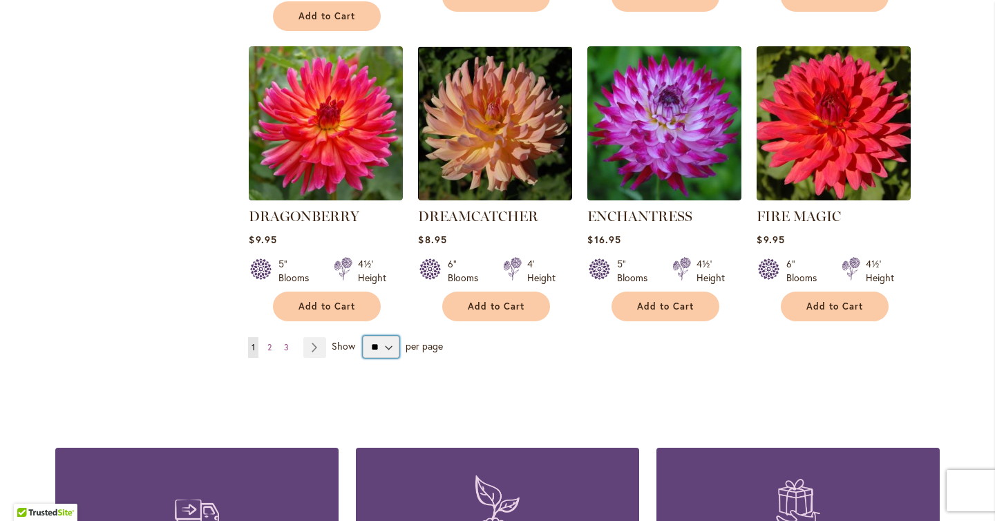
click at [393, 336] on select "** ** ** **" at bounding box center [381, 347] width 37 height 22
select select "**"
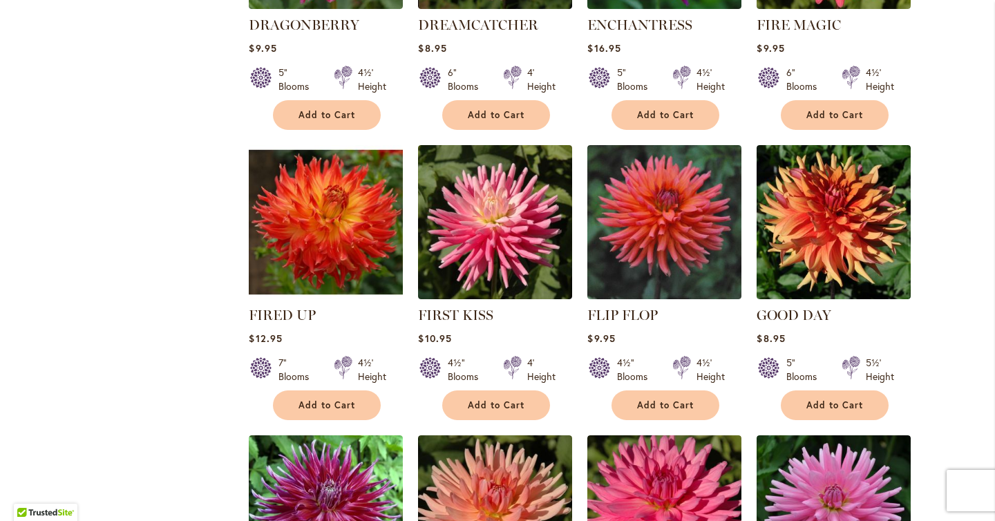
scroll to position [1336, 0]
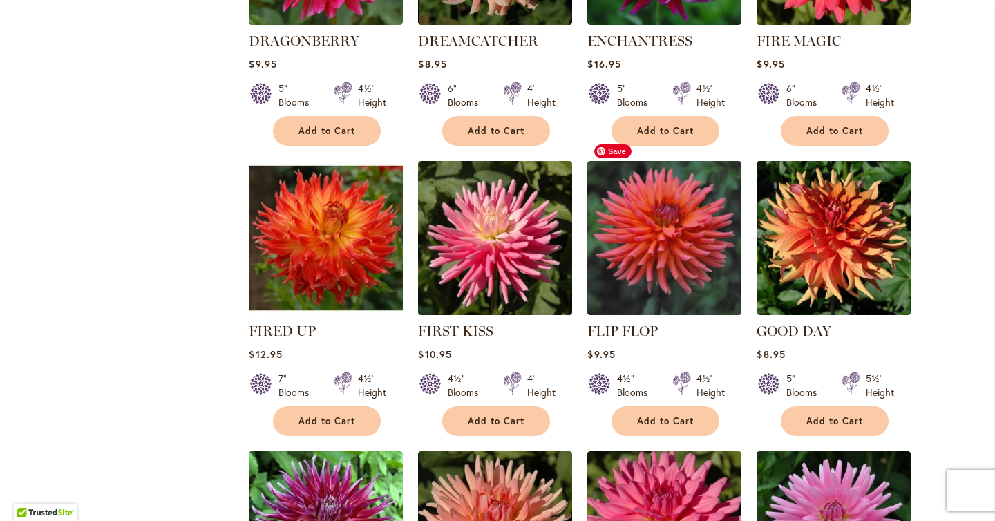
click at [693, 261] on img at bounding box center [665, 238] width 162 height 162
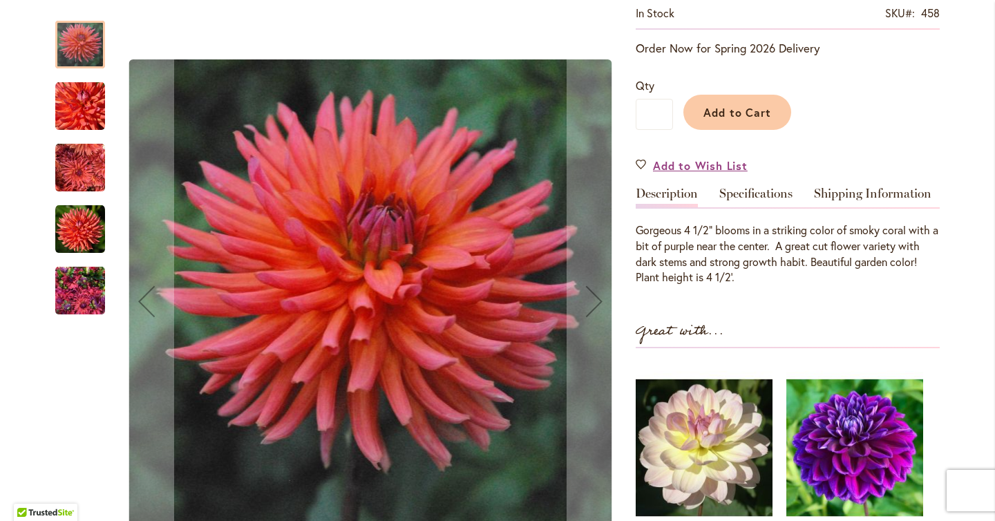
scroll to position [279, 0]
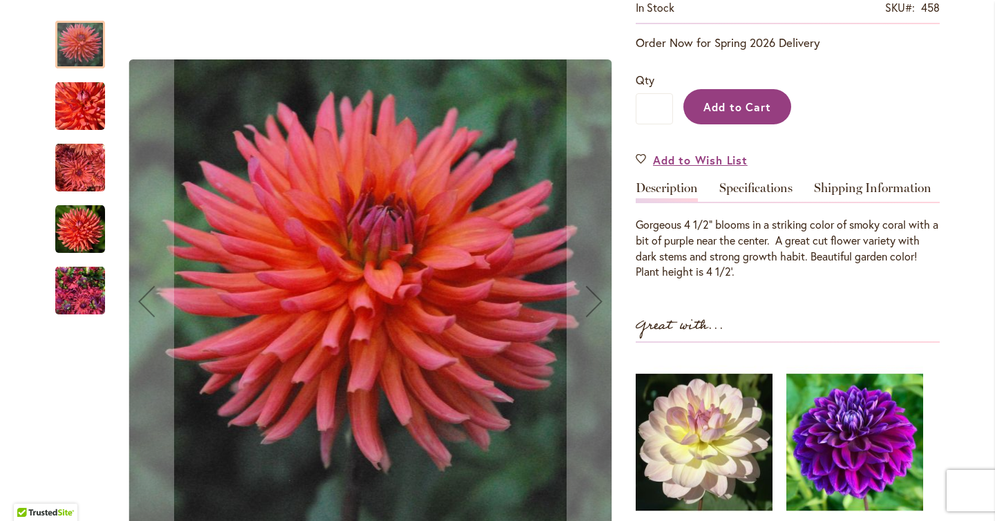
click at [725, 111] on span "Add to Cart" at bounding box center [738, 107] width 68 height 15
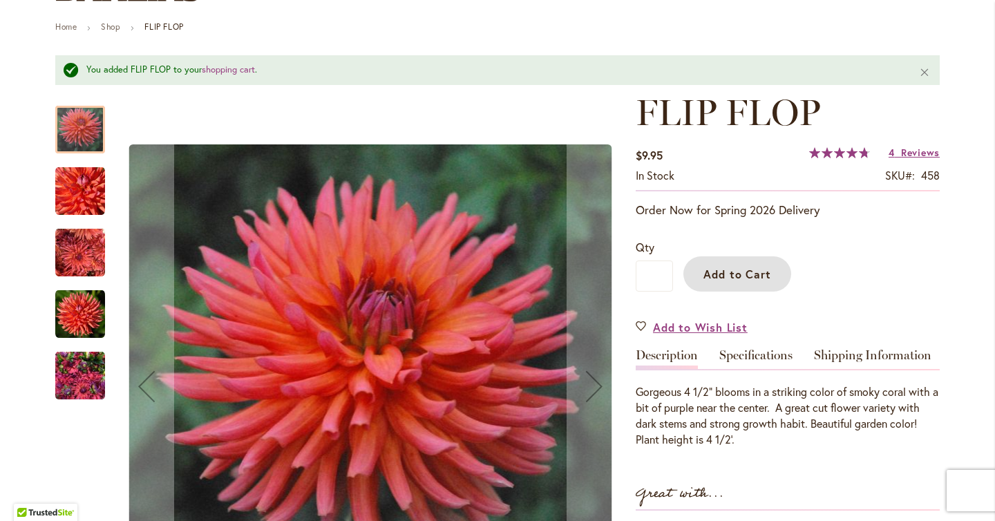
scroll to position [0, 0]
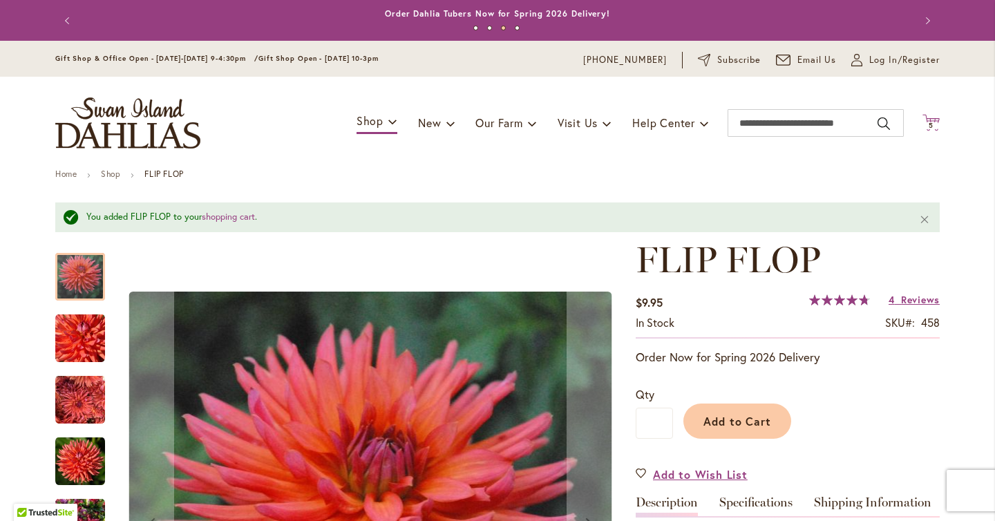
click at [932, 121] on icon "Cart .cls-1 { fill: #231f20; }" at bounding box center [931, 122] width 17 height 17
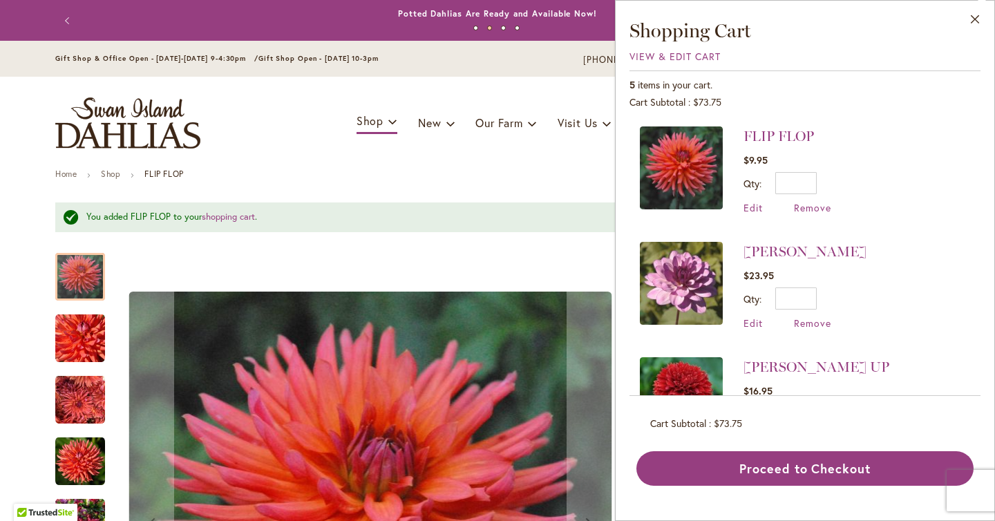
scroll to position [299, 0]
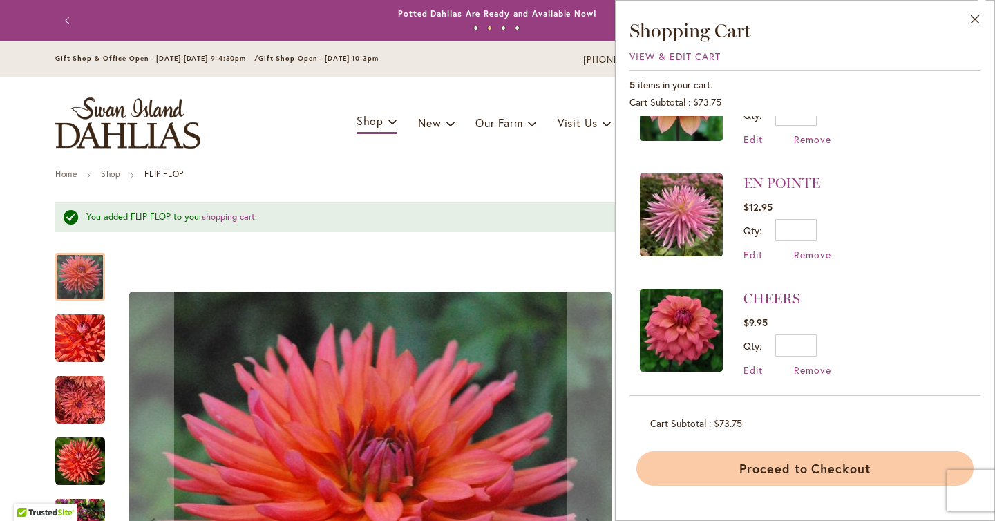
click at [833, 467] on button "Proceed to Checkout" at bounding box center [805, 468] width 337 height 35
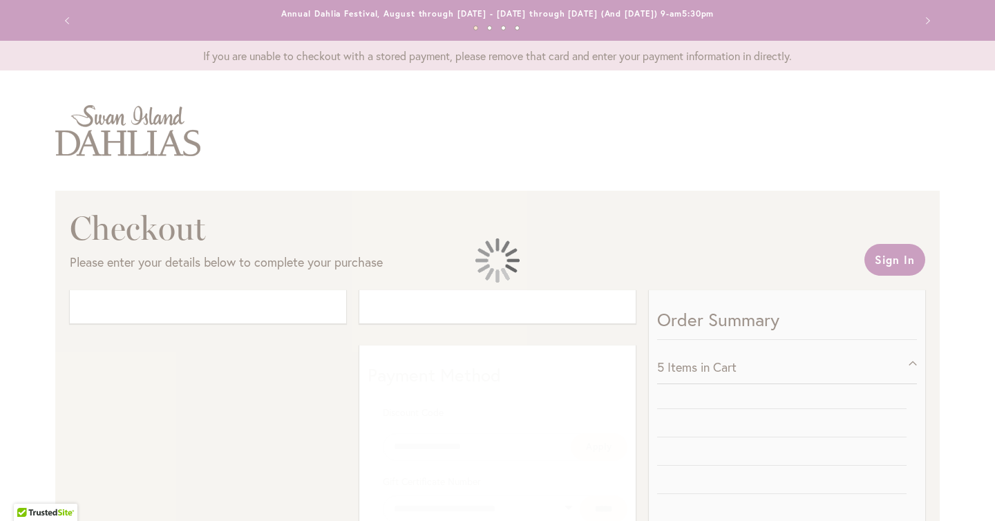
select select "**"
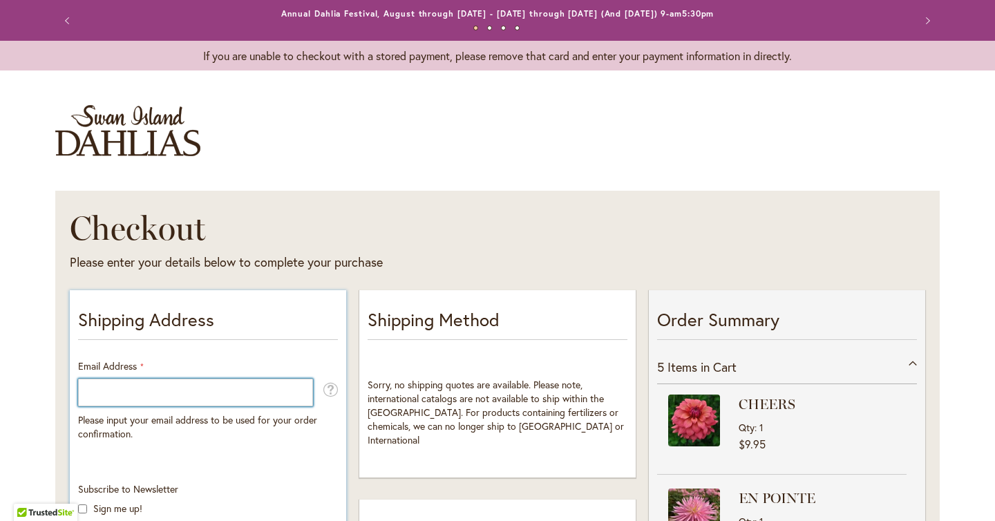
click at [256, 399] on input "Email Address" at bounding box center [195, 393] width 235 height 28
type input "**********"
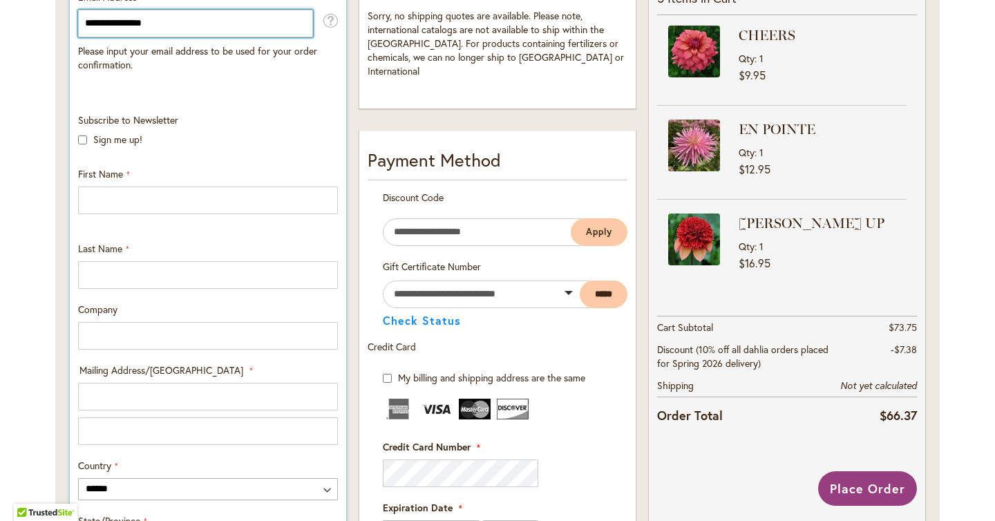
scroll to position [370, 0]
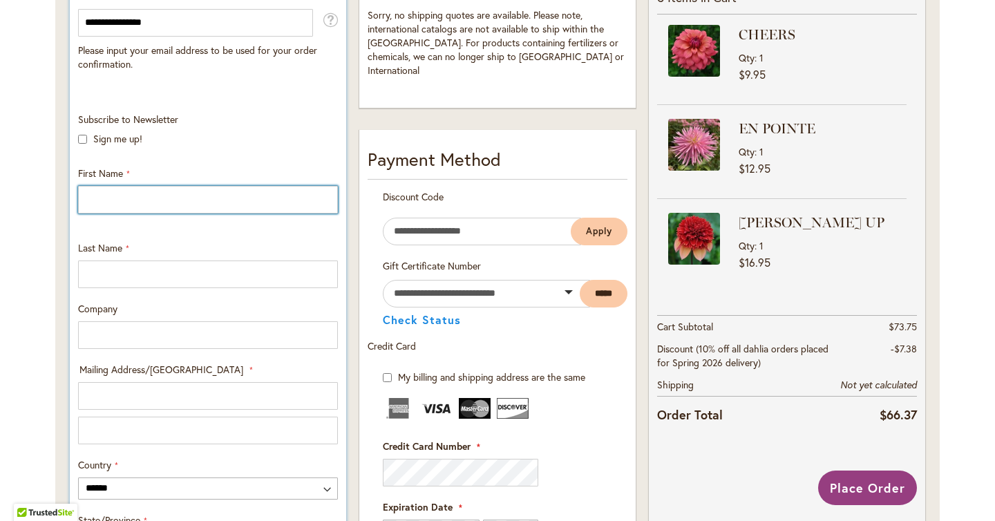
click at [143, 199] on input "First Name" at bounding box center [208, 200] width 260 height 28
type input "*******"
type input "********"
type input "*******"
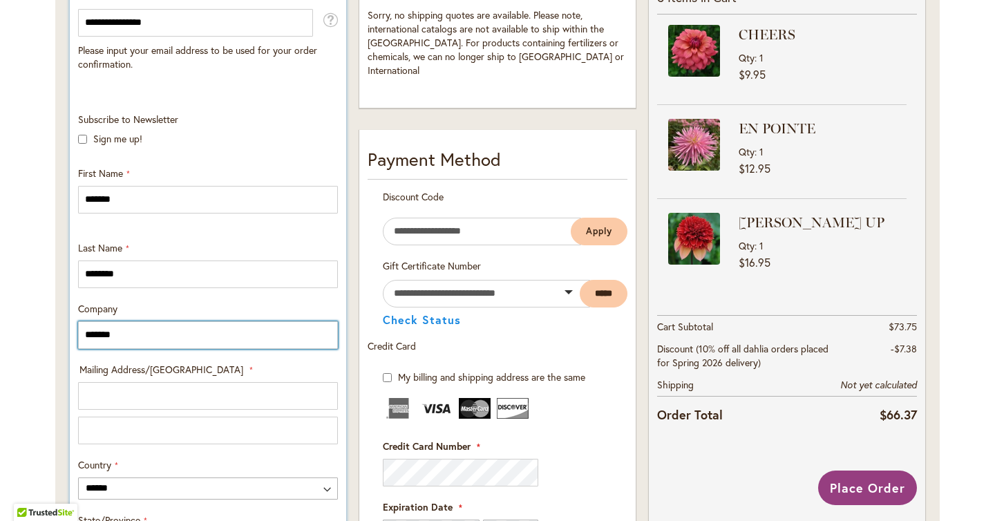
type input "**********"
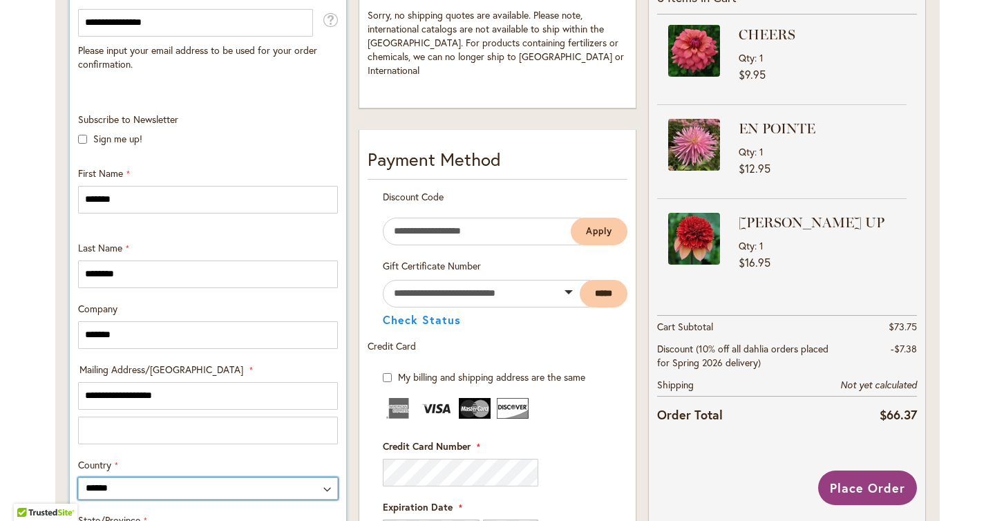
select select "**"
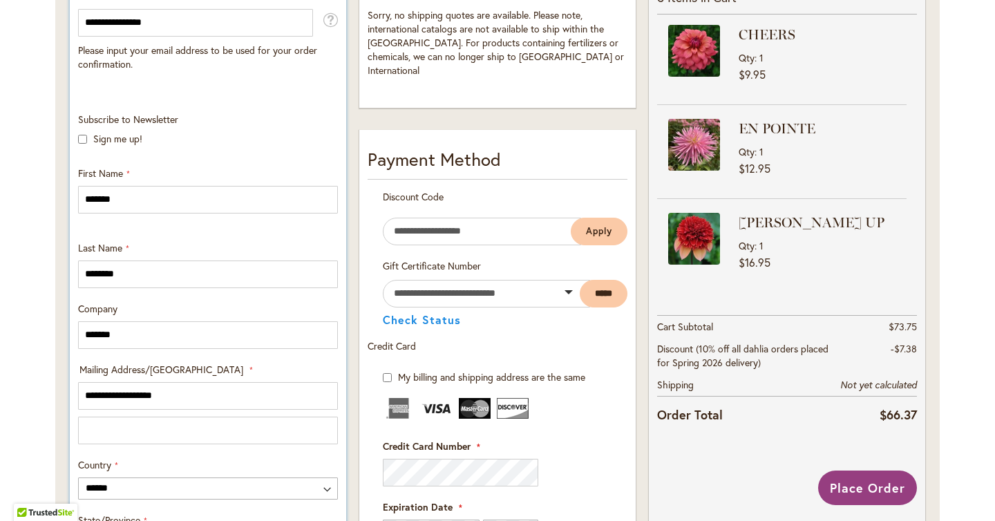
type input "*********"
type input "*****"
type input "**********"
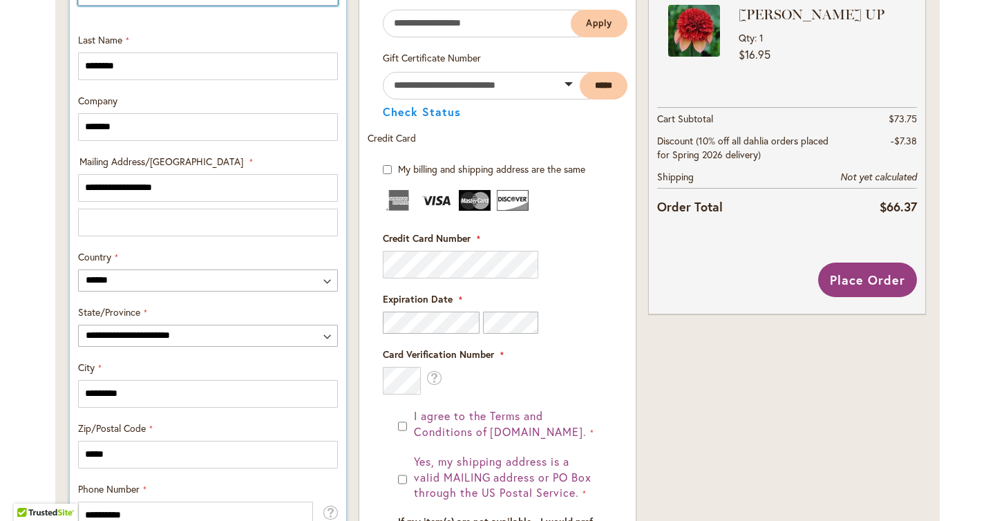
scroll to position [583, 0]
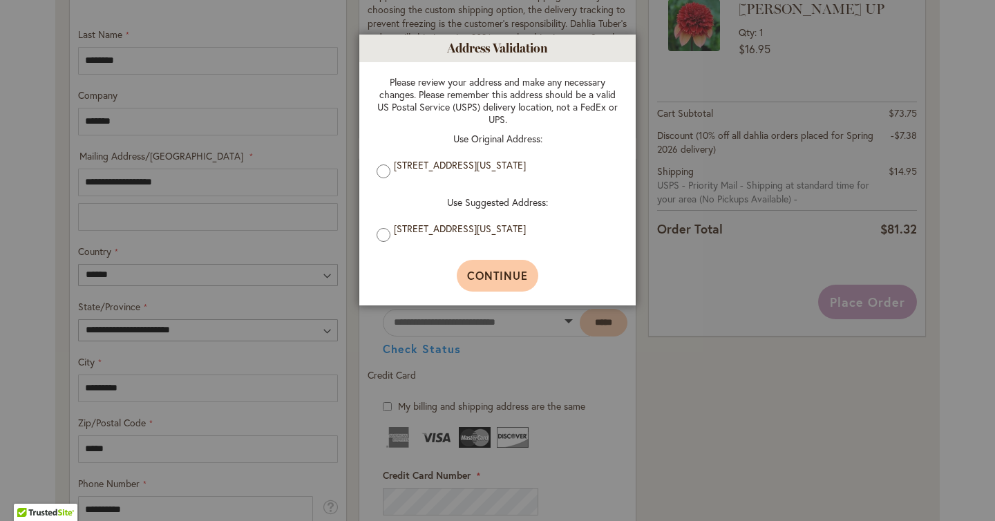
click at [504, 281] on span "Continue" at bounding box center [498, 275] width 62 height 15
type input "**********"
type input "*********"
type input "**********"
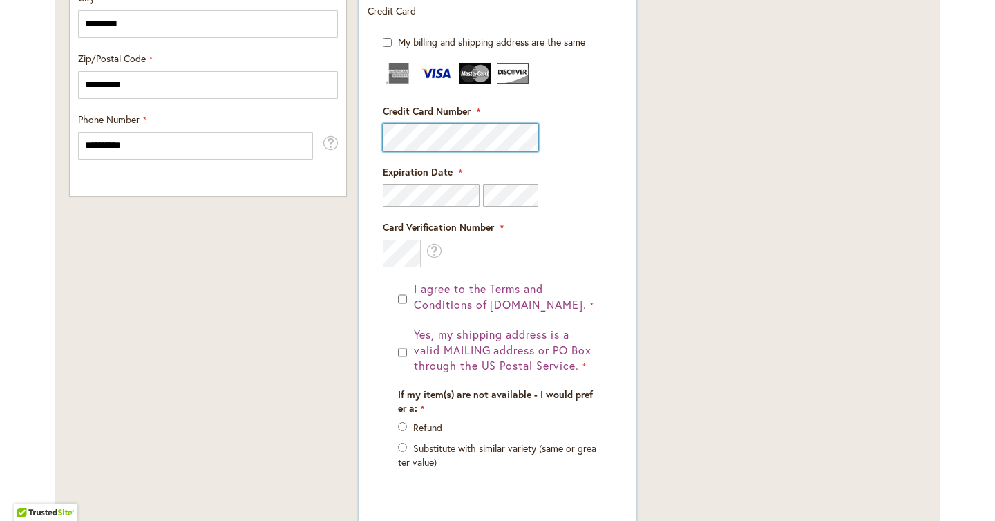
scroll to position [970, 0]
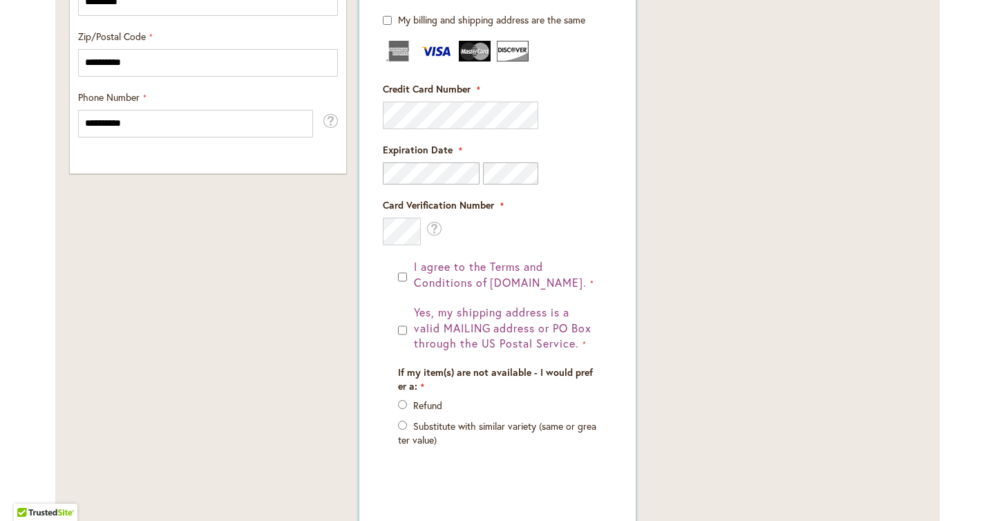
click at [474, 397] on div "If my item(s) are not available - I would prefer a: Refund Substitute with simi…" at bounding box center [497, 413] width 209 height 95
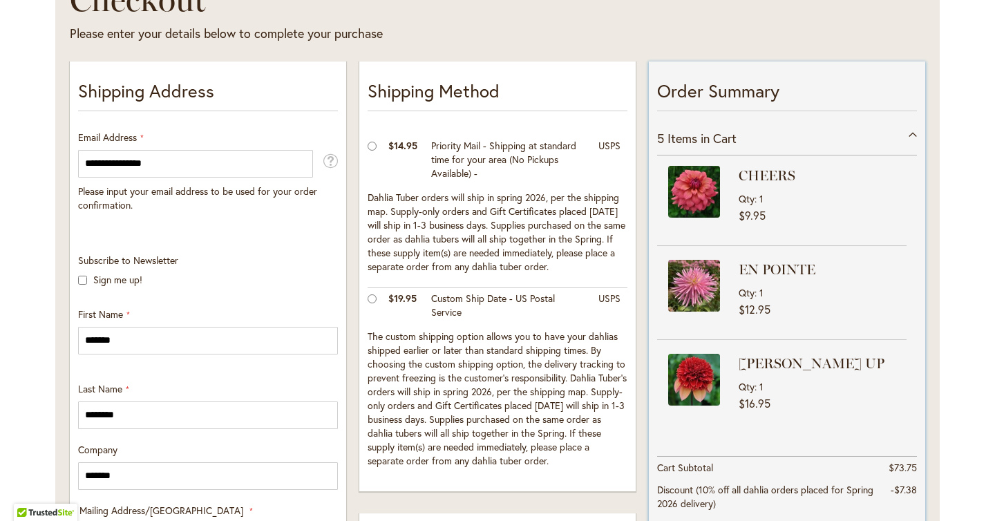
scroll to position [251, 0]
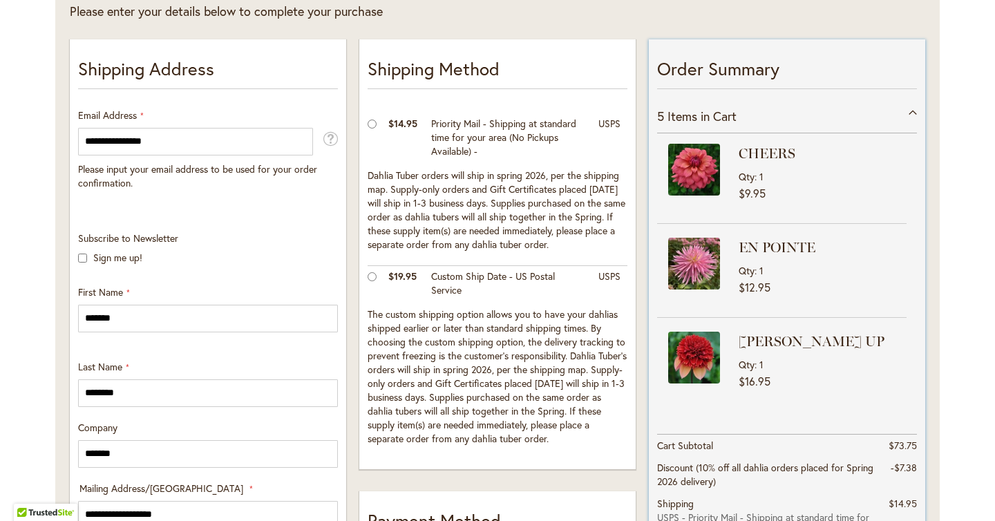
click at [910, 113] on div "5 Items in Cart" at bounding box center [787, 117] width 260 height 34
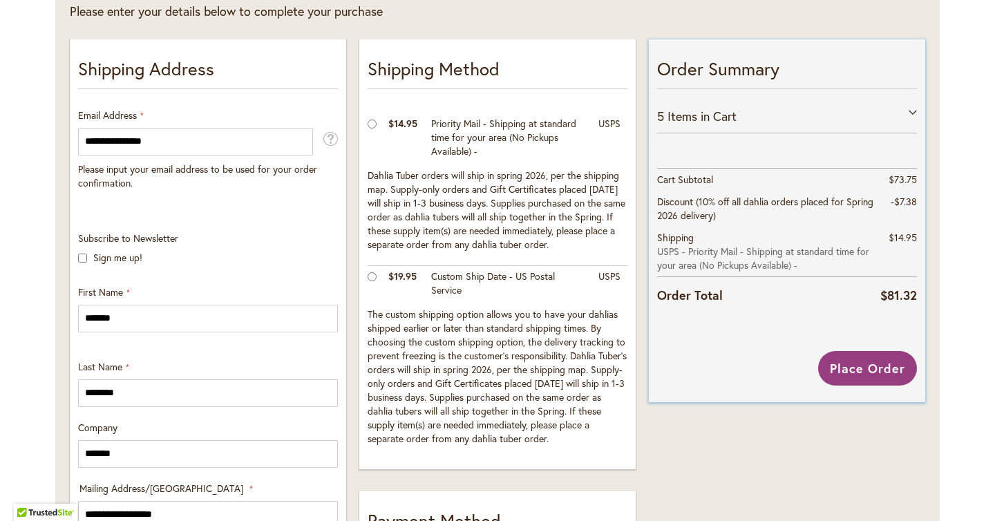
click at [910, 113] on div "5 Items in Cart" at bounding box center [787, 117] width 260 height 34
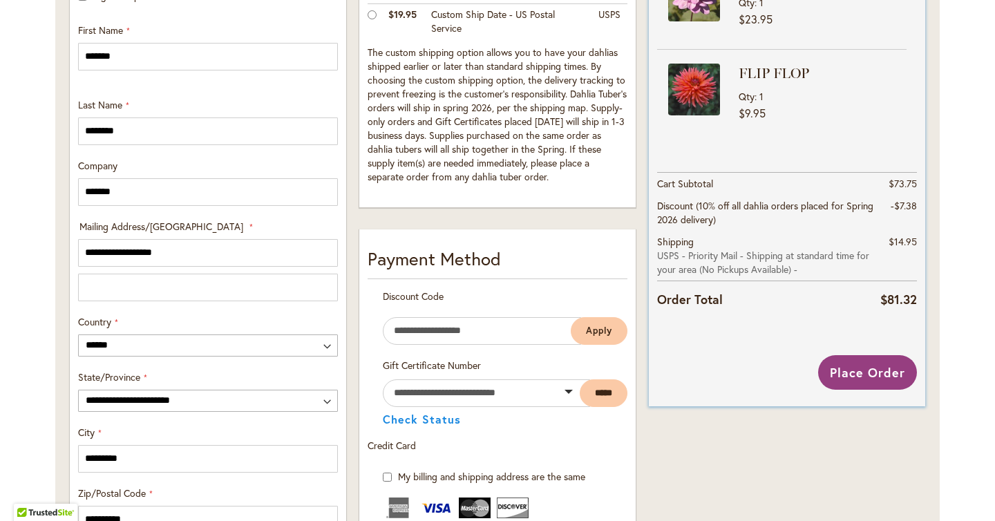
scroll to position [581, 0]
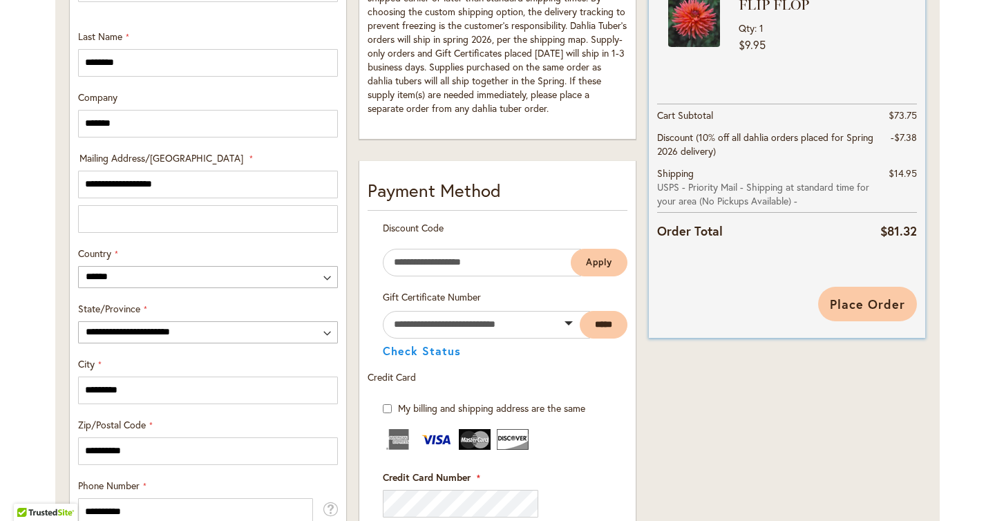
click at [857, 305] on span "Place Order" at bounding box center [867, 304] width 75 height 17
